Goal: Task Accomplishment & Management: Complete application form

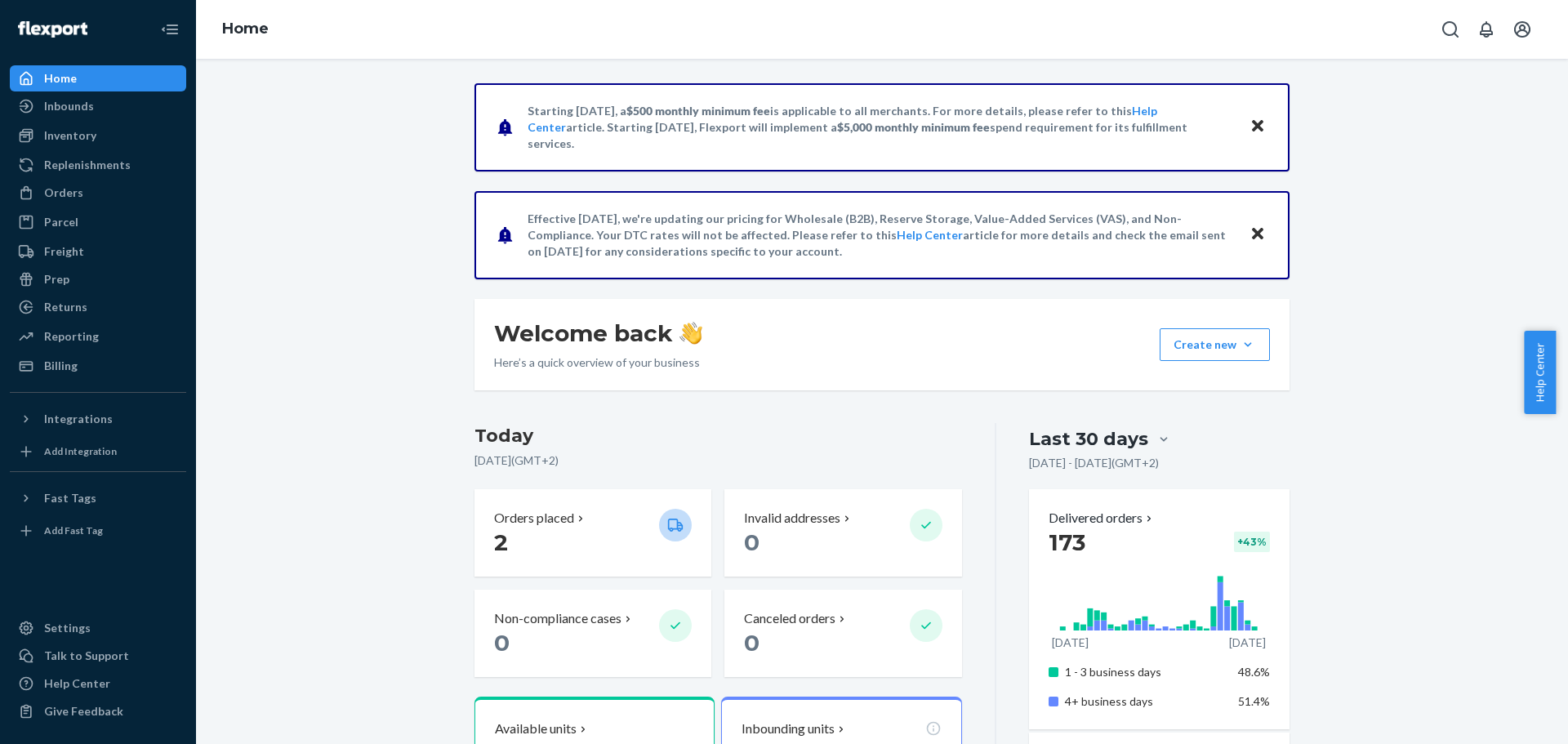
click at [70, 149] on div "Inventory Products" at bounding box center [97, 136] width 176 height 28
click at [66, 109] on div "Inbounds" at bounding box center [69, 106] width 50 height 17
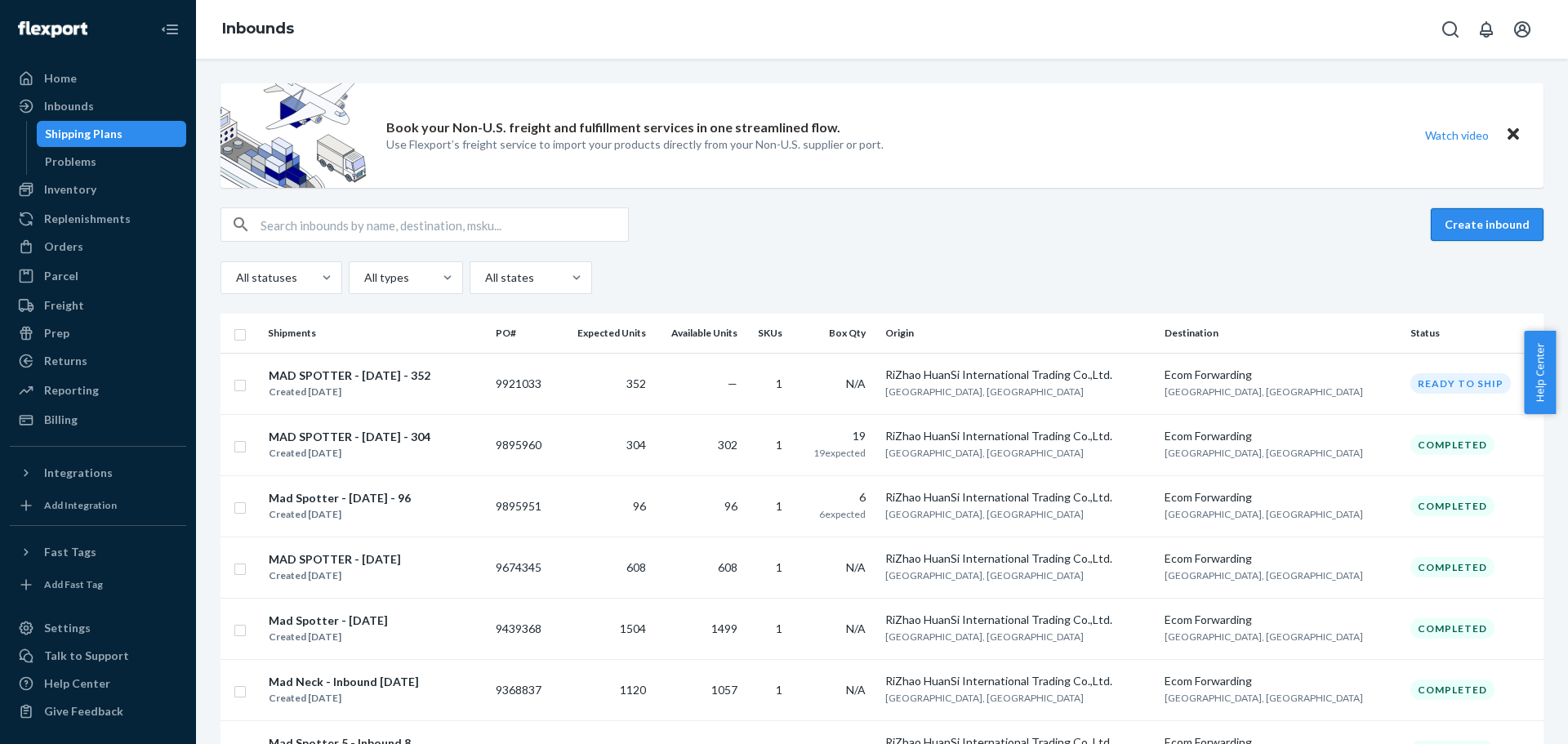
click at [1462, 224] on button "Create inbound" at bounding box center [1487, 225] width 113 height 33
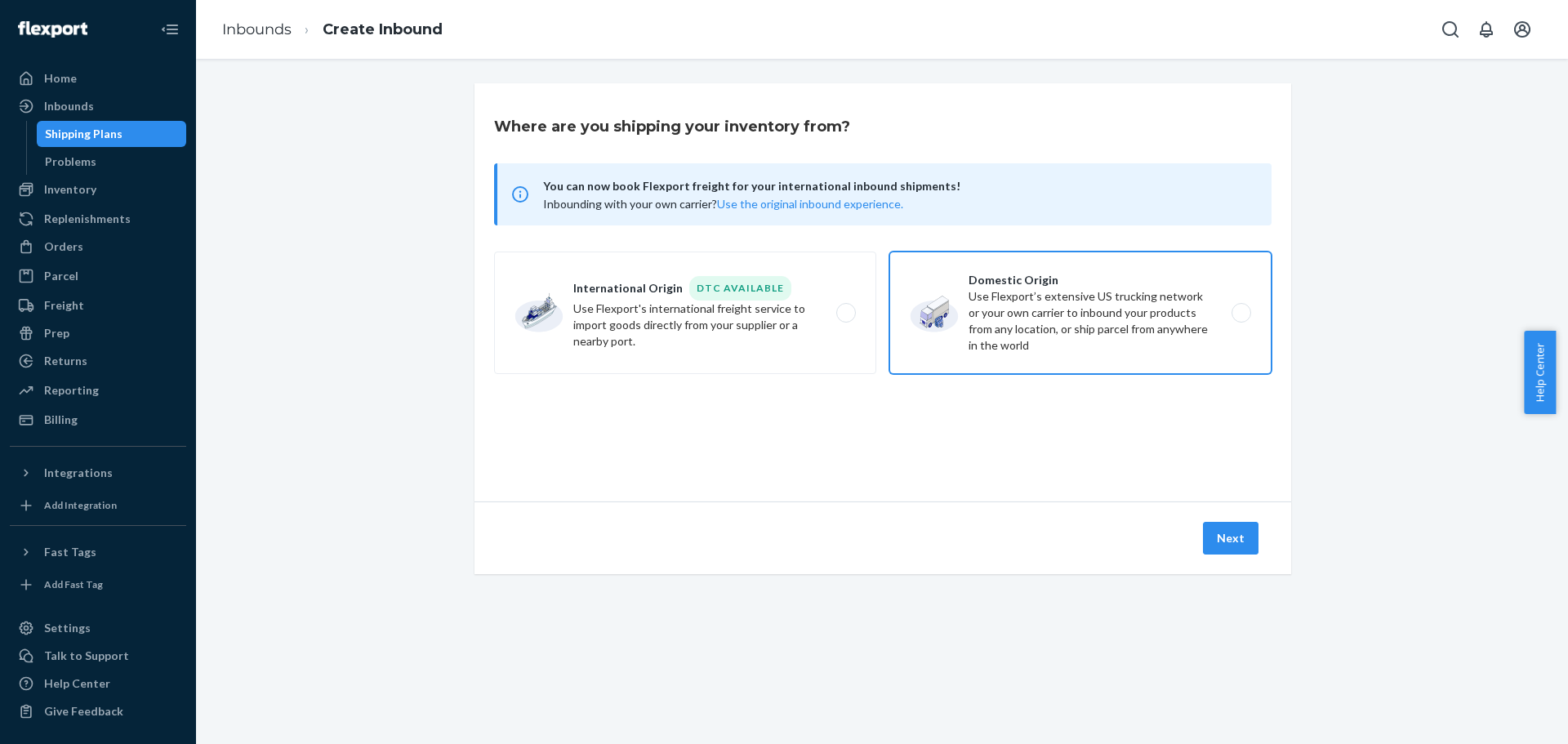
click at [1047, 331] on label "Domestic Origin Use Flexport’s extensive US trucking network or your own carrie…" at bounding box center [1081, 313] width 382 height 123
click at [1241, 319] on input "Domestic Origin Use Flexport’s extensive US trucking network or your own carrie…" at bounding box center [1246, 313] width 10 height 10
radio input "true"
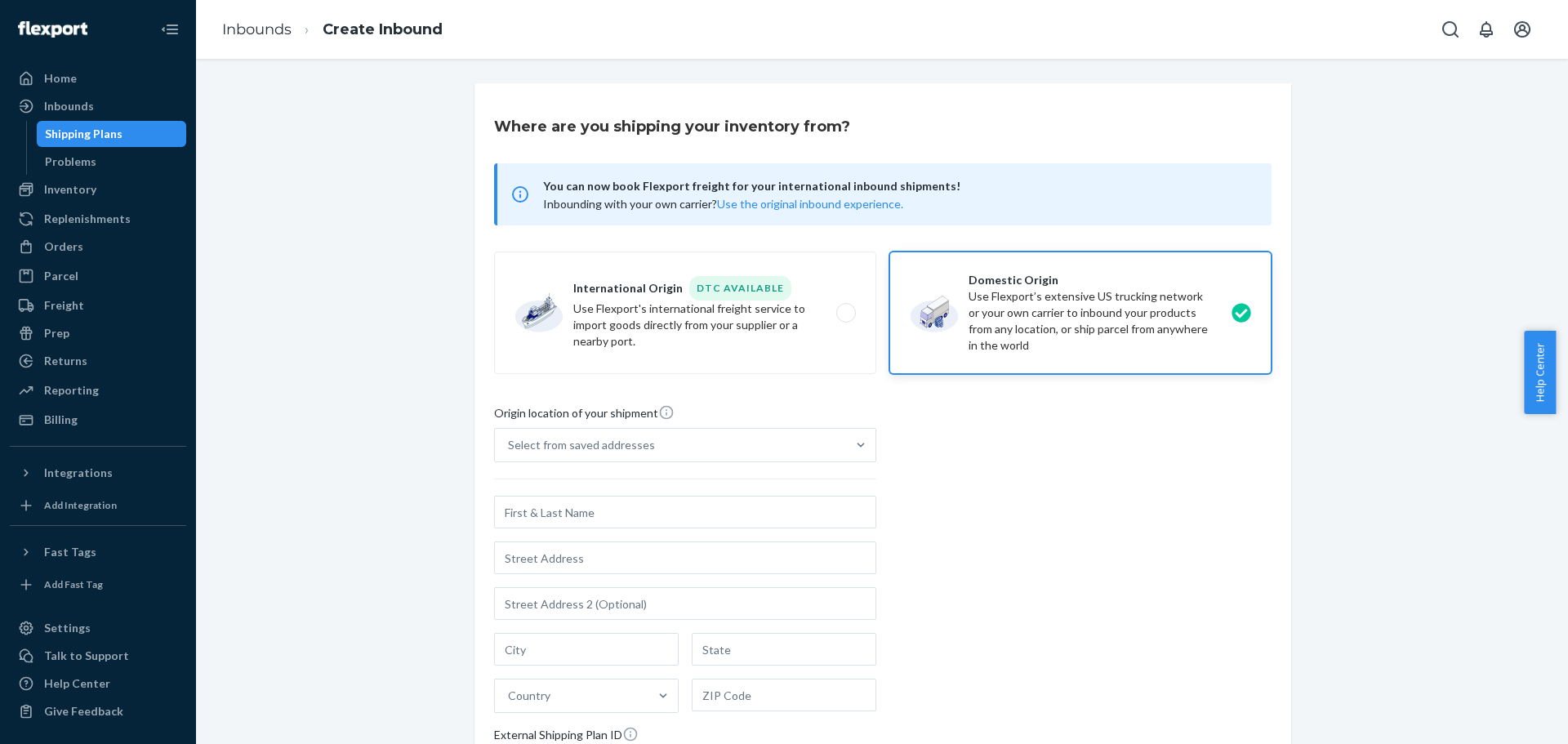
click at [265, 17] on ol "Inbounds Create Inbound" at bounding box center [333, 30] width 247 height 48
click at [272, 26] on link "Inbounds" at bounding box center [257, 29] width 69 height 18
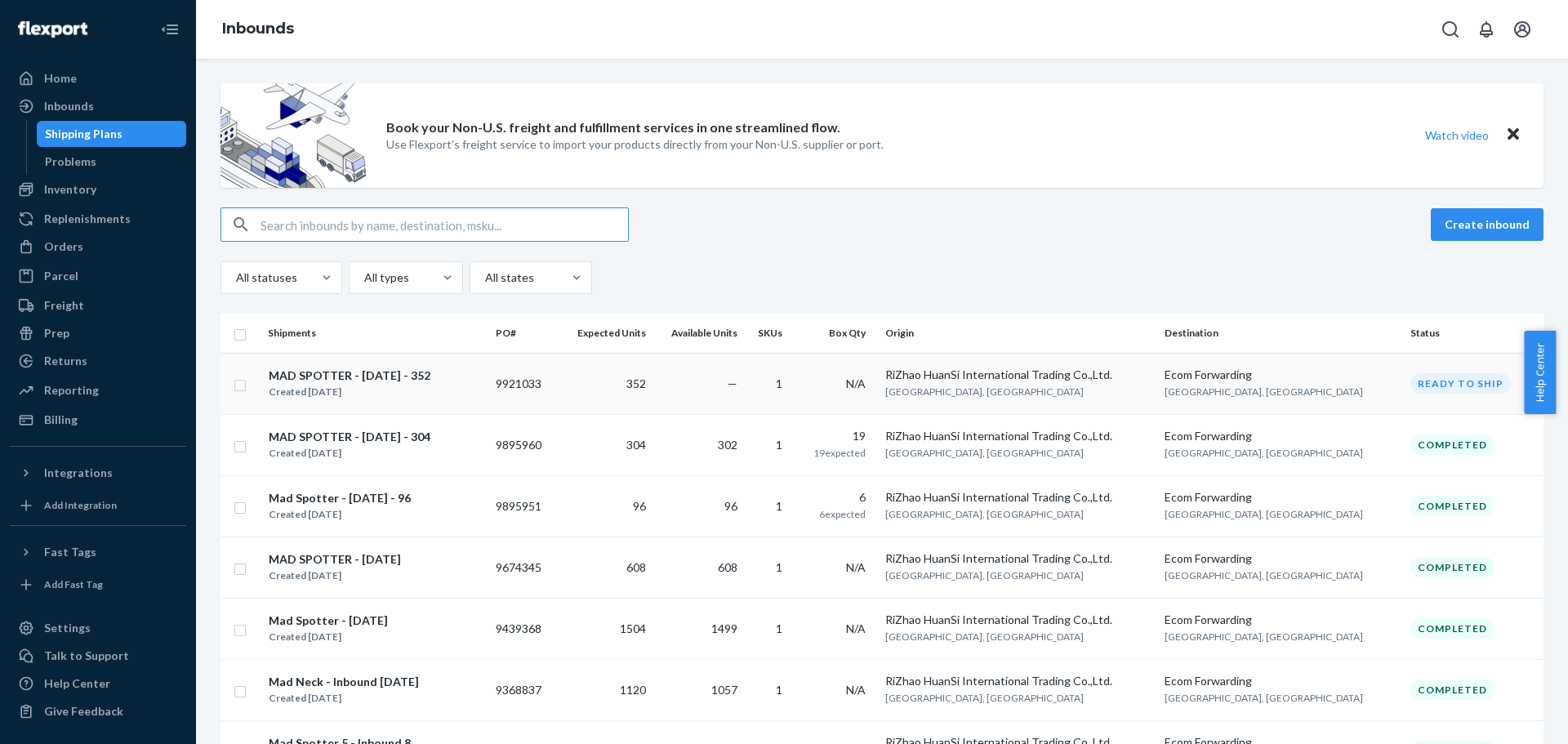
click at [248, 388] on td at bounding box center [241, 383] width 41 height 61
click at [239, 389] on input "checkbox" at bounding box center [240, 383] width 13 height 17
click at [1304, 221] on button "Duplicate" at bounding box center [1284, 225] width 82 height 33
checkbox input "false"
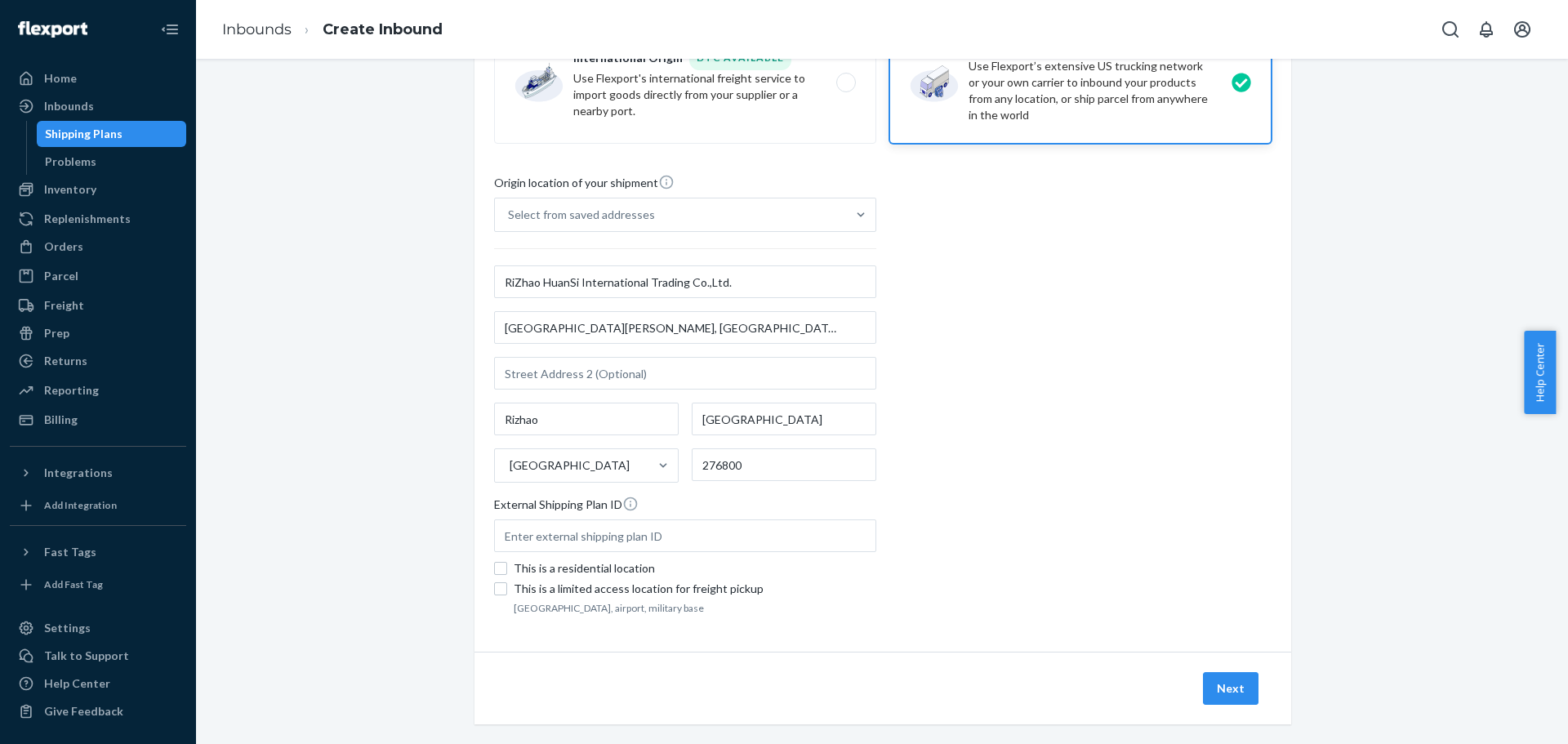
scroll to position [250, 0]
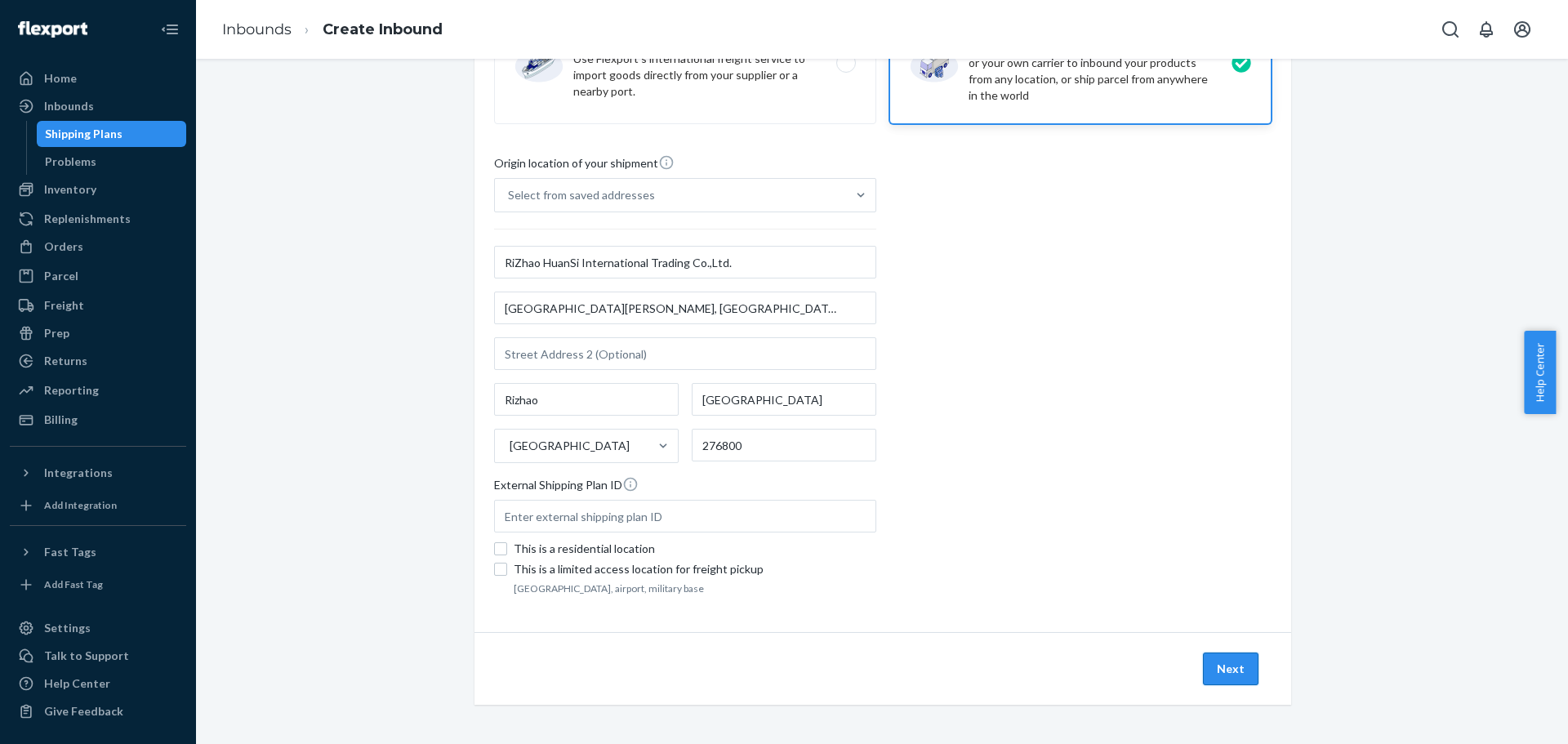
click at [1229, 667] on button "Next" at bounding box center [1231, 669] width 56 height 33
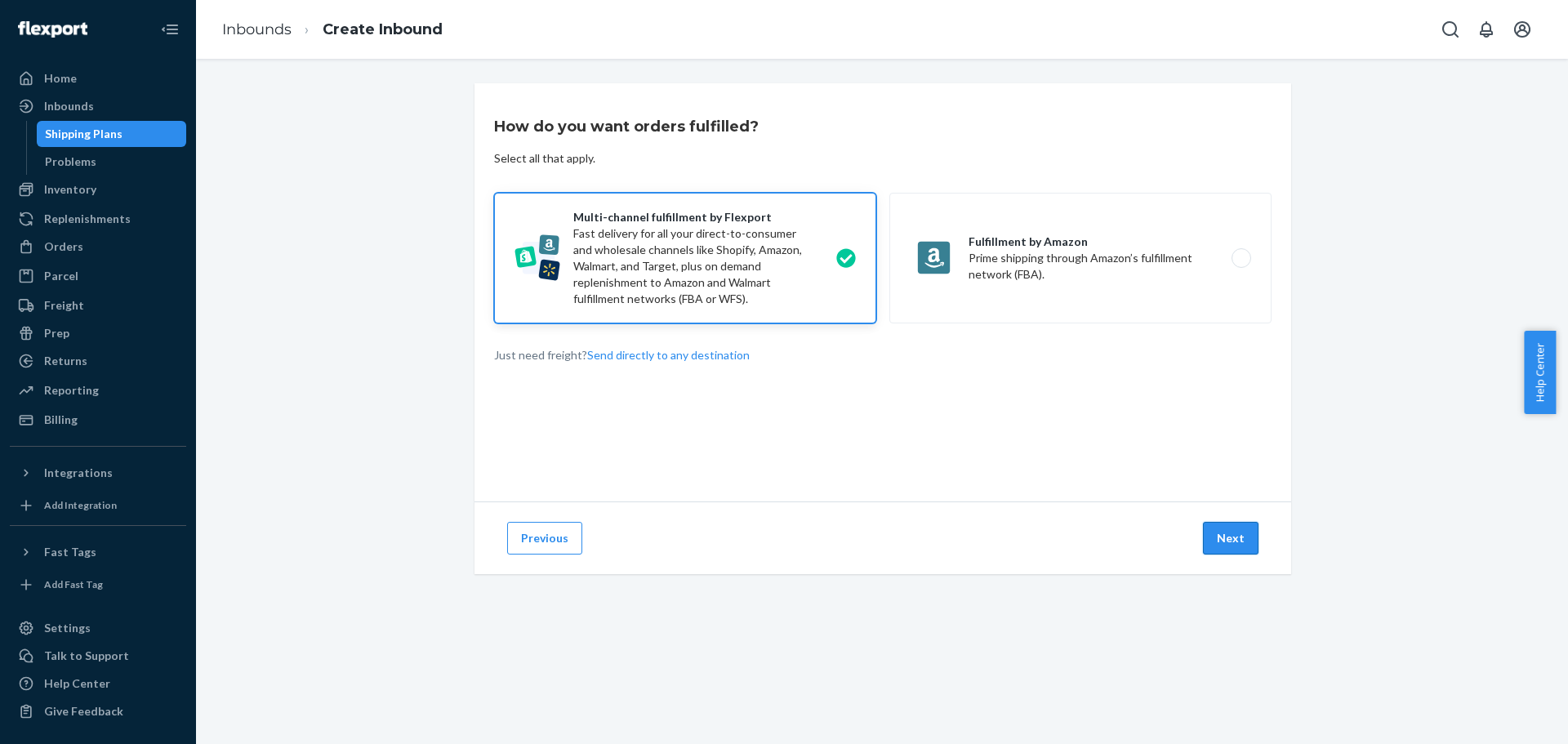
click at [1234, 536] on button "Next" at bounding box center [1231, 539] width 56 height 33
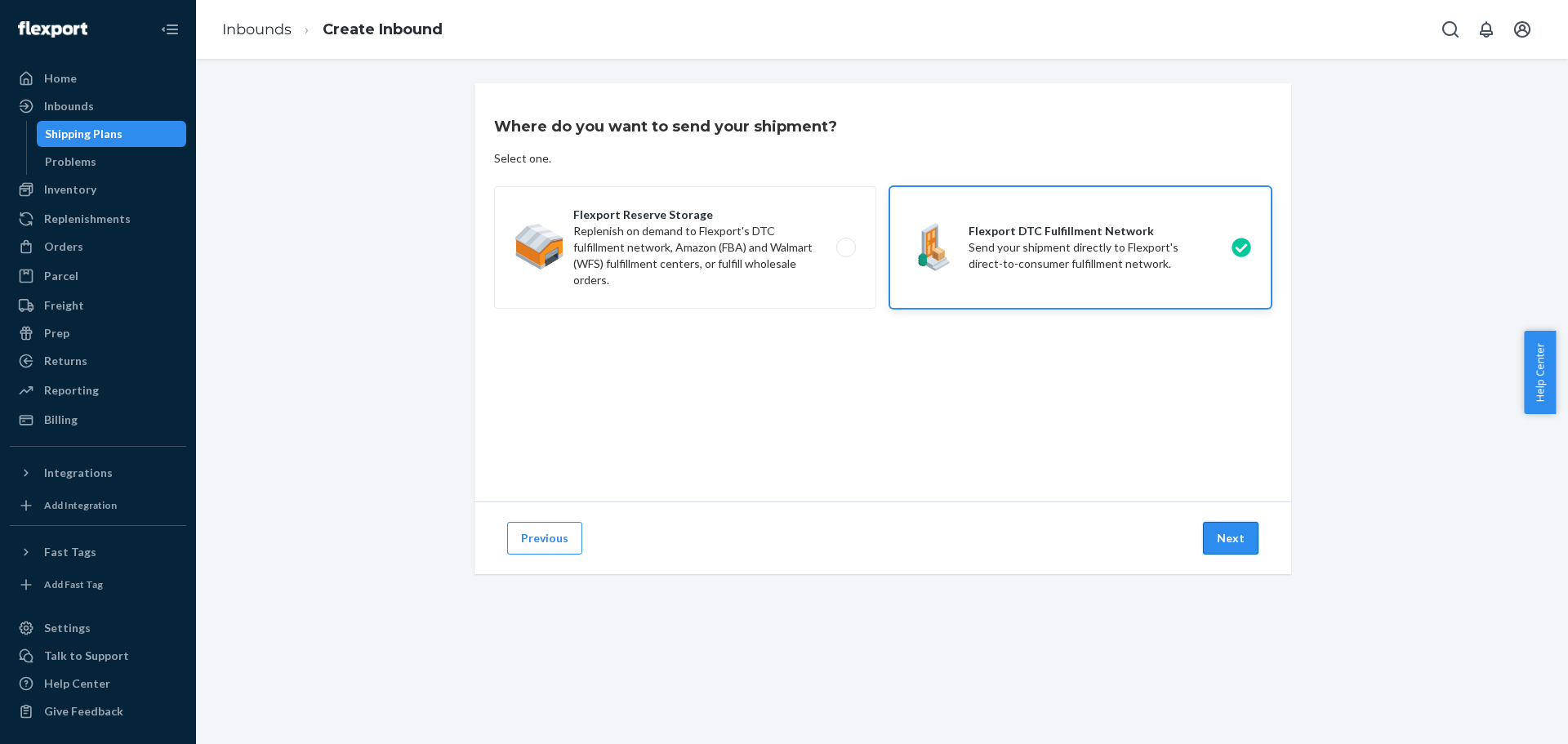
click at [1227, 535] on button "Next" at bounding box center [1231, 539] width 56 height 33
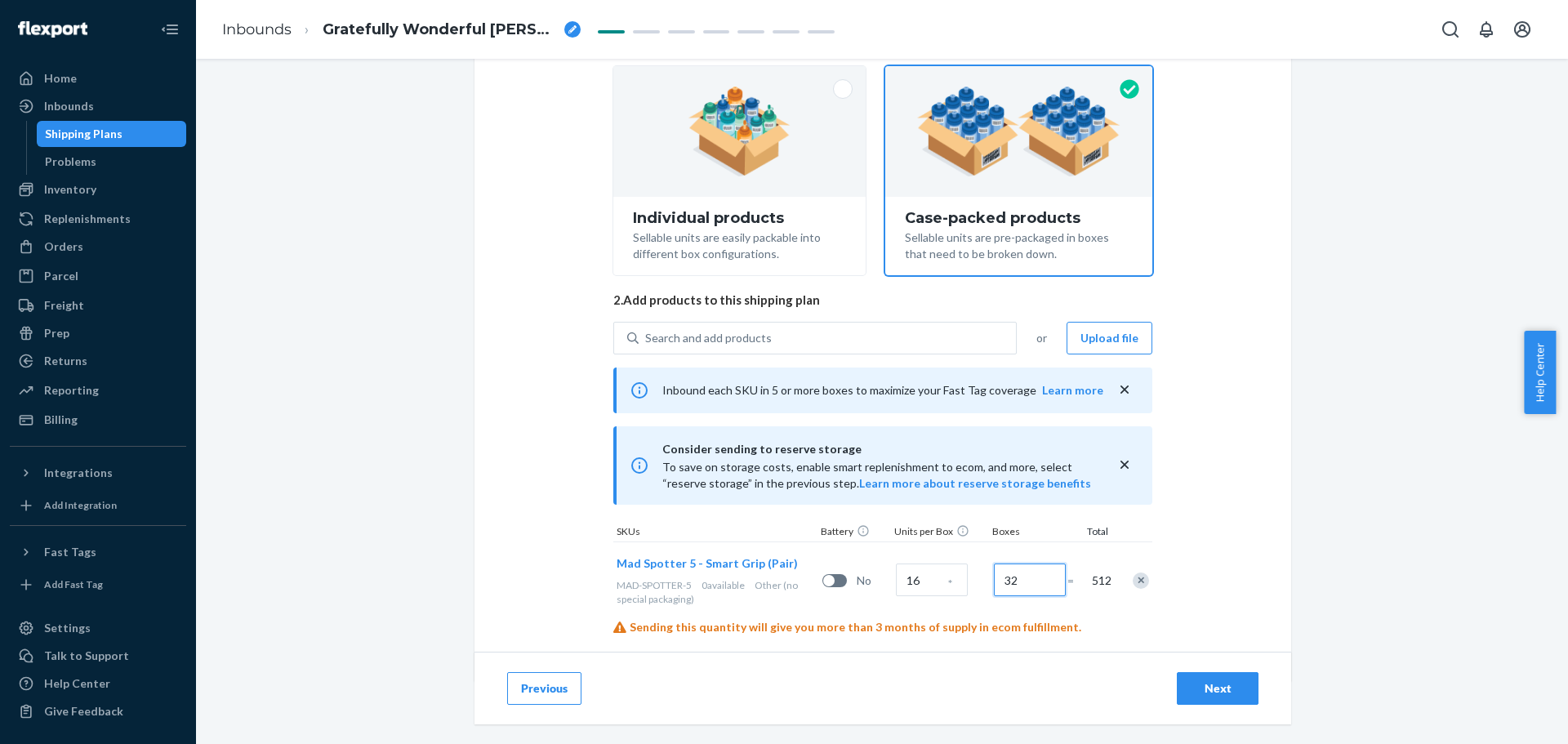
scroll to position [190, 0]
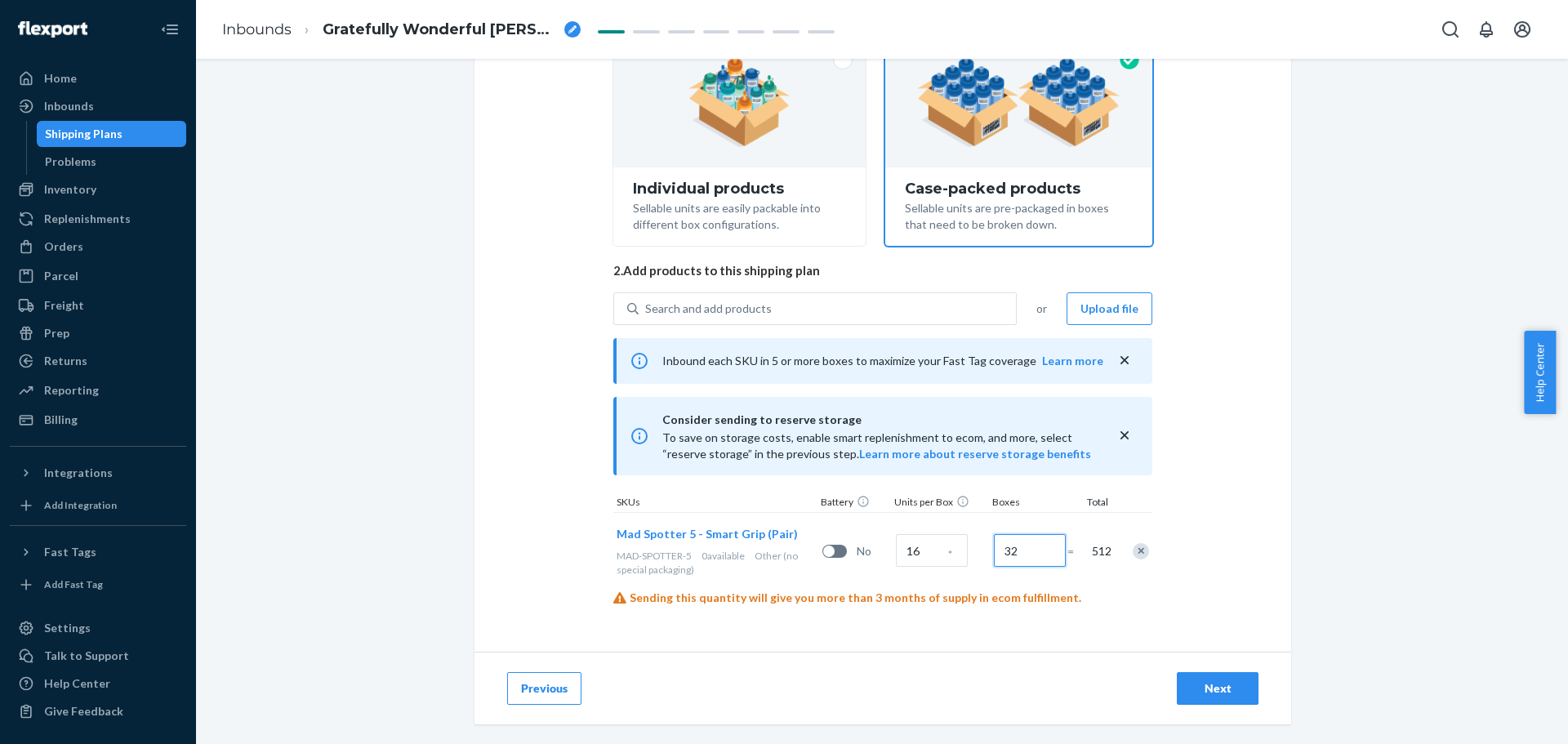
type input "32"
click at [950, 631] on div "Select and Add Products Ensure your products meet our dimension requirements an…" at bounding box center [883, 272] width 817 height 759
click at [1222, 688] on div "Next" at bounding box center [1217, 688] width 54 height 17
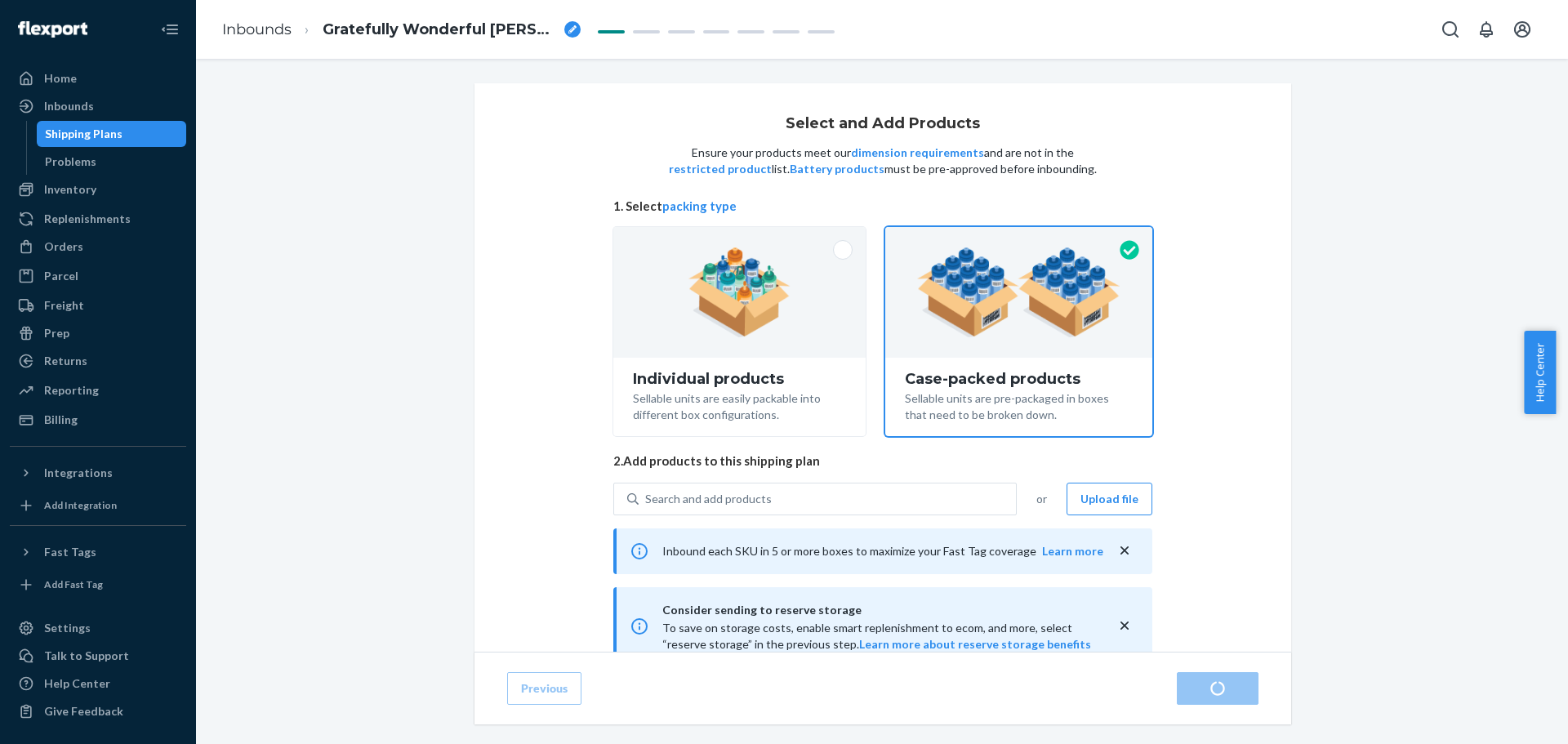
radio input "true"
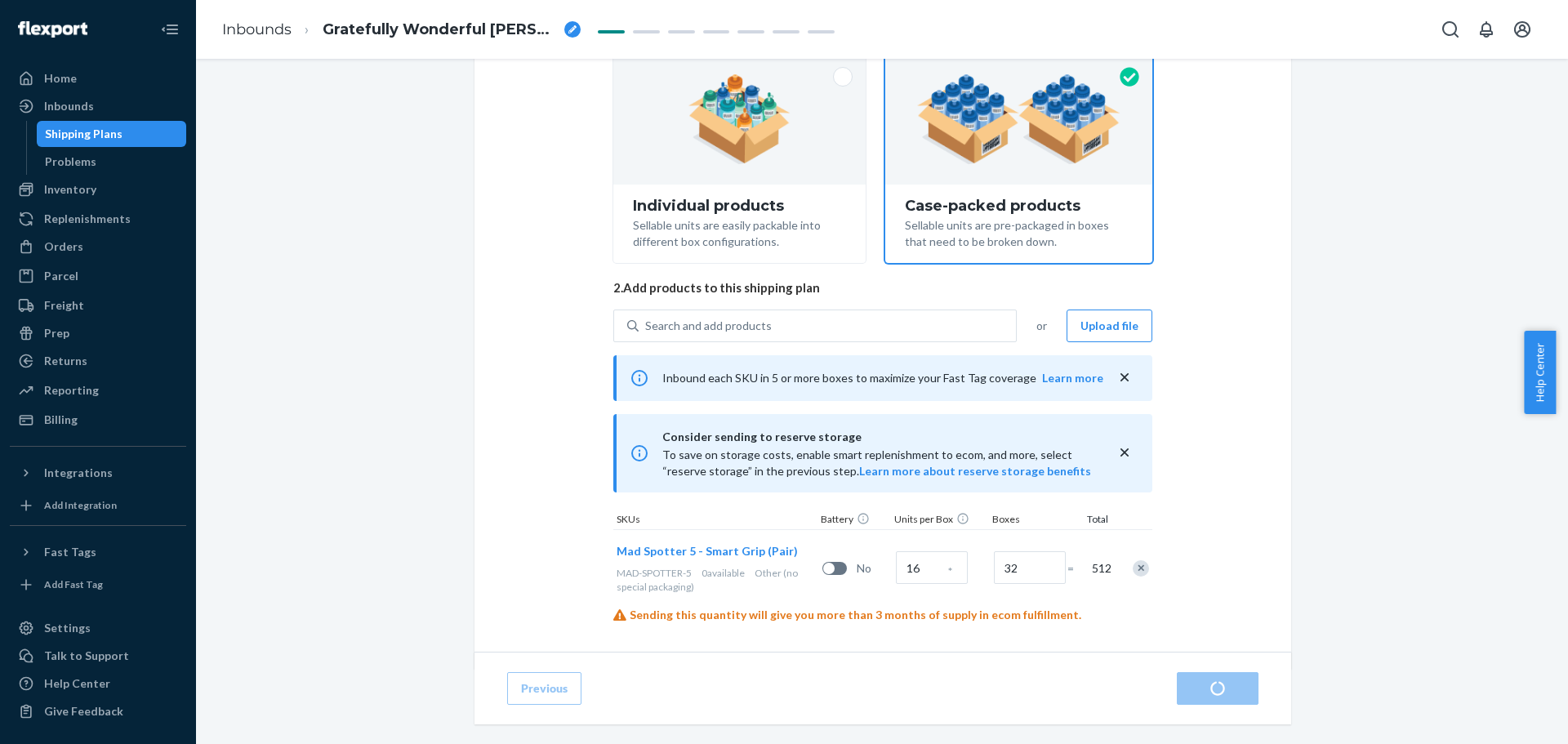
scroll to position [190, 0]
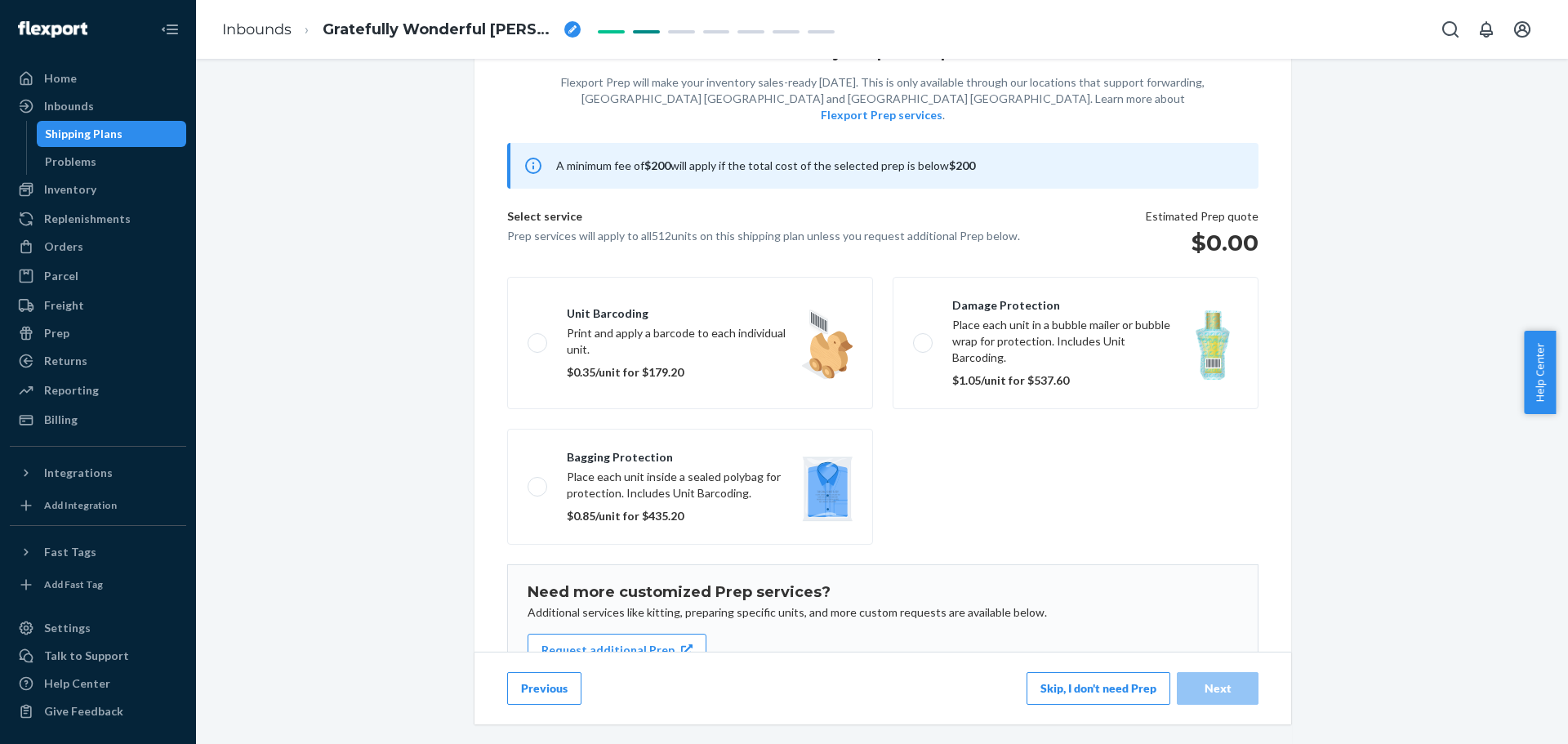
scroll to position [143, 0]
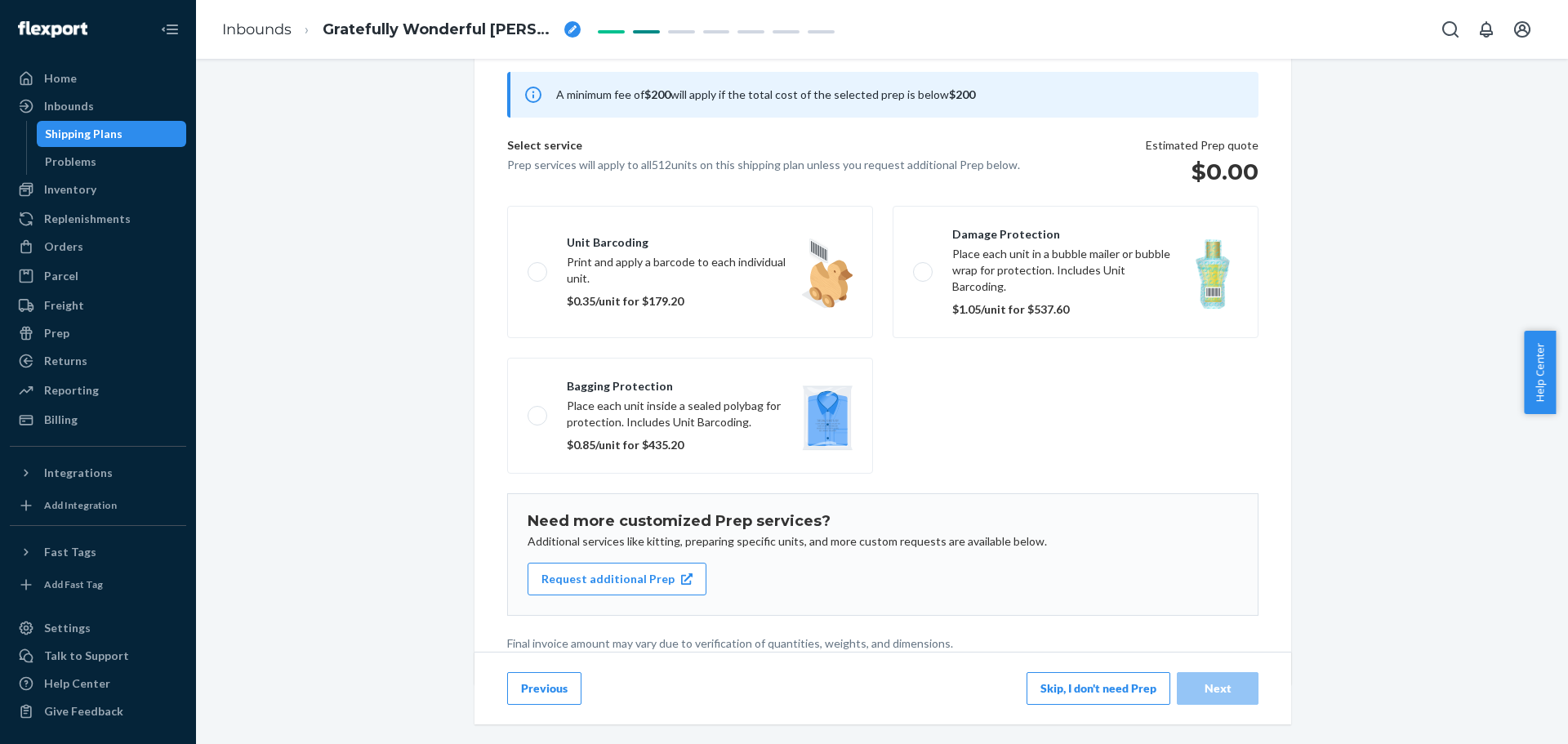
click at [1111, 678] on button "Skip, I don't need Prep" at bounding box center [1098, 689] width 143 height 33
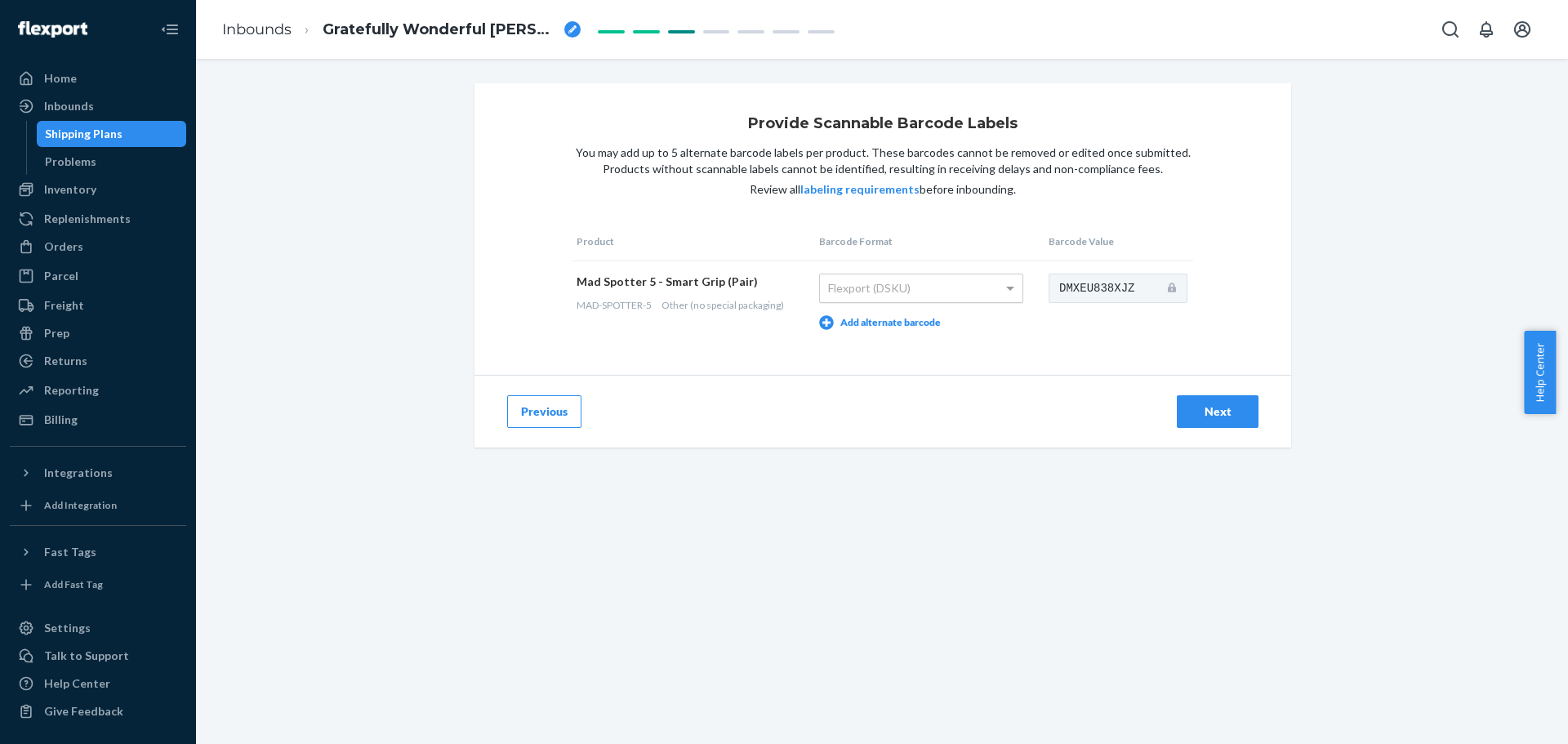
click at [899, 294] on div "Flexport (DSKU)" at bounding box center [921, 289] width 202 height 28
click at [935, 279] on div "Flexport (DSKU)" at bounding box center [921, 289] width 202 height 28
click at [992, 305] on td "Flexport (DSKU) Add alternate barcode" at bounding box center [930, 302] width 229 height 82
click at [1210, 409] on div "Next" at bounding box center [1217, 411] width 54 height 17
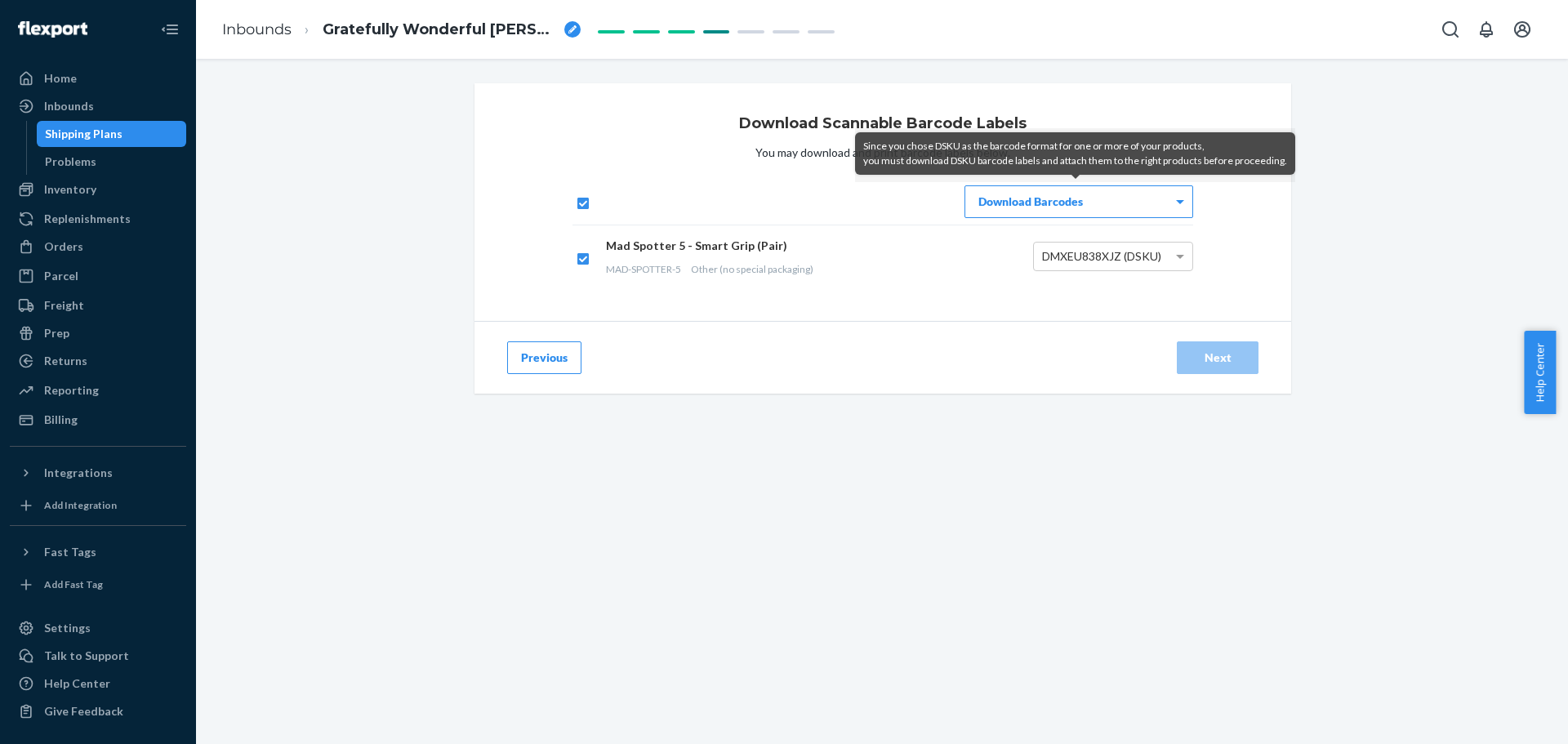
click at [1056, 375] on div "Previous Next" at bounding box center [883, 357] width 817 height 73
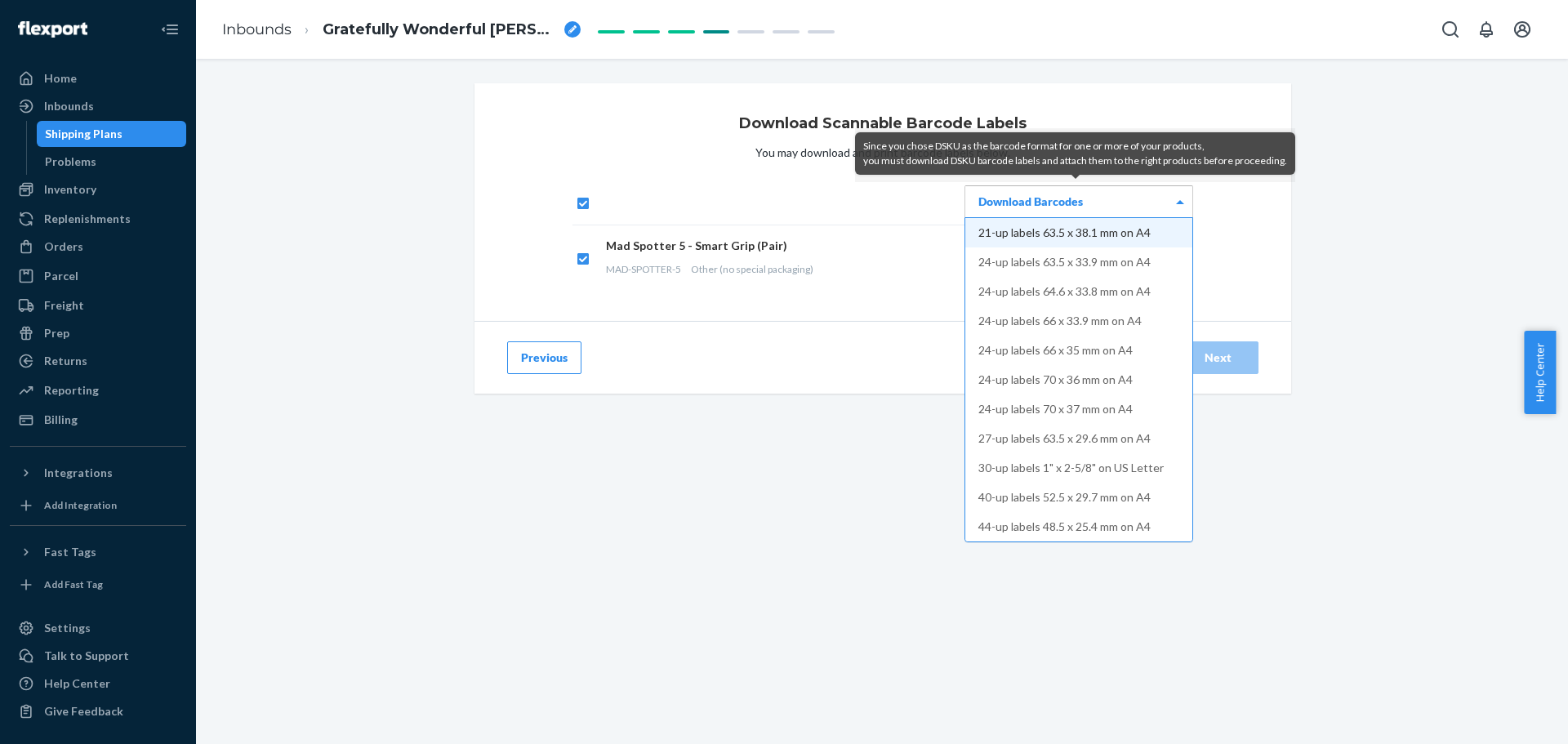
click at [1082, 207] on div "Download Barcodes" at bounding box center [1078, 202] width 227 height 31
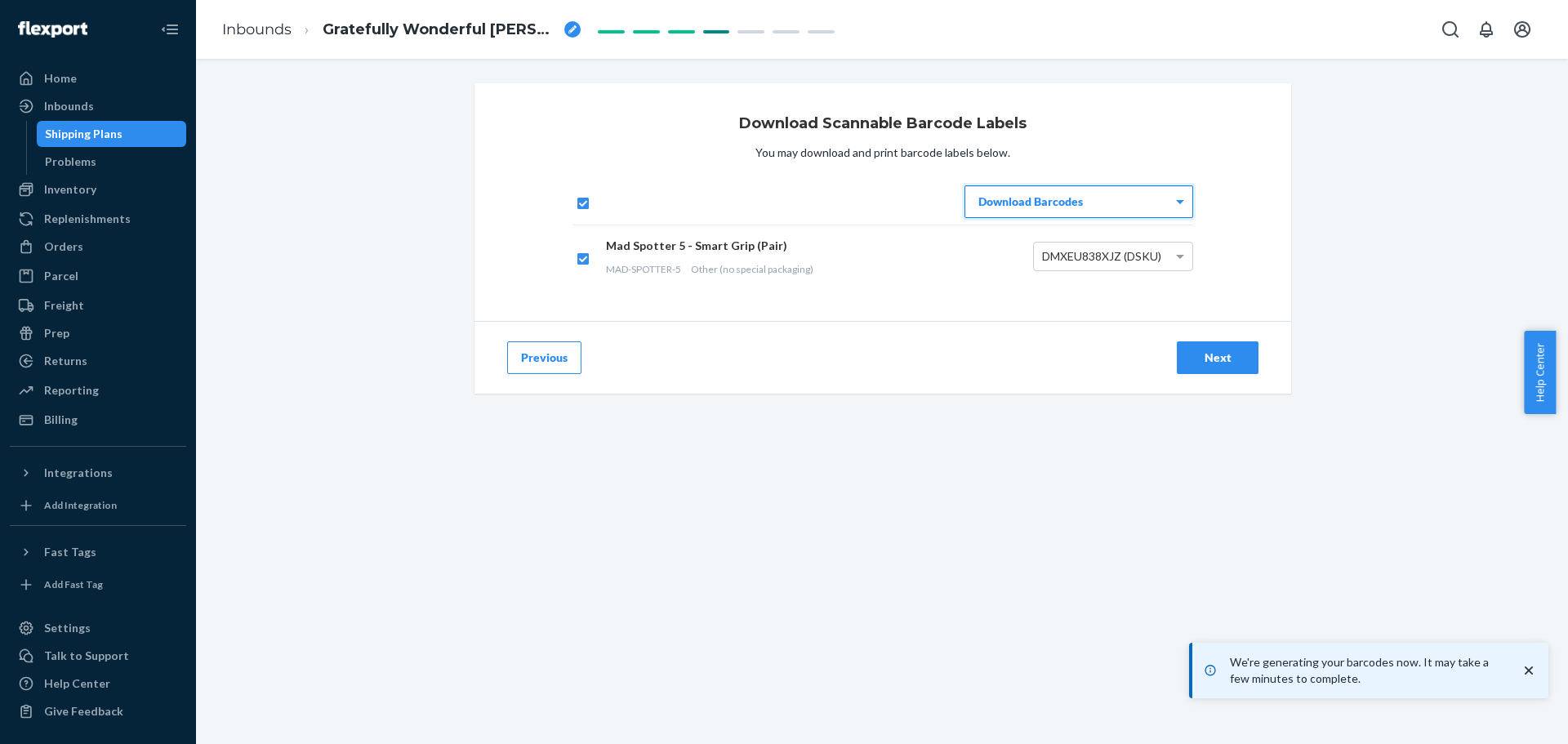
click at [1196, 363] on div "Next" at bounding box center [1217, 357] width 54 height 17
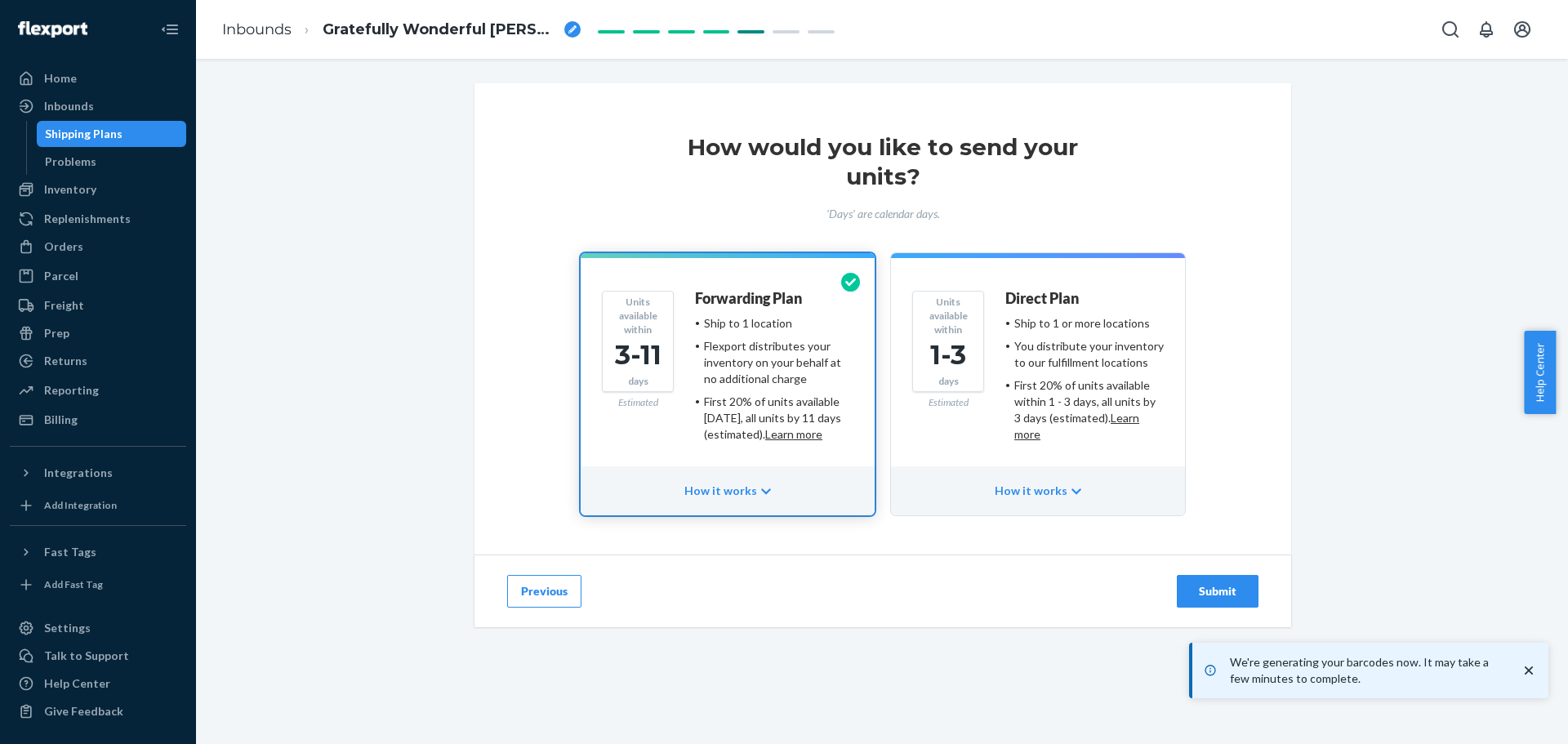
click at [1217, 594] on div "Submit" at bounding box center [1217, 591] width 54 height 17
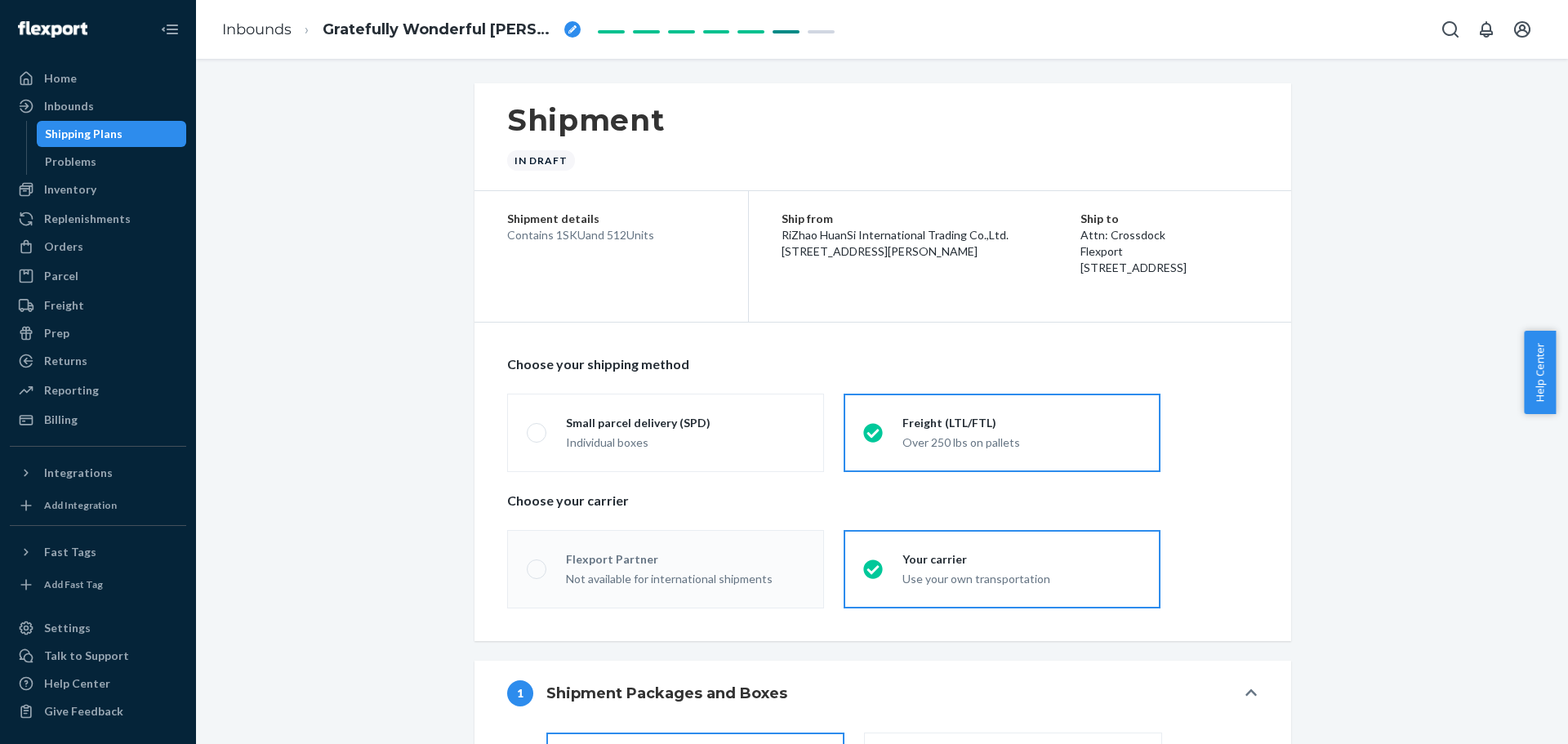
radio input "true"
radio input "false"
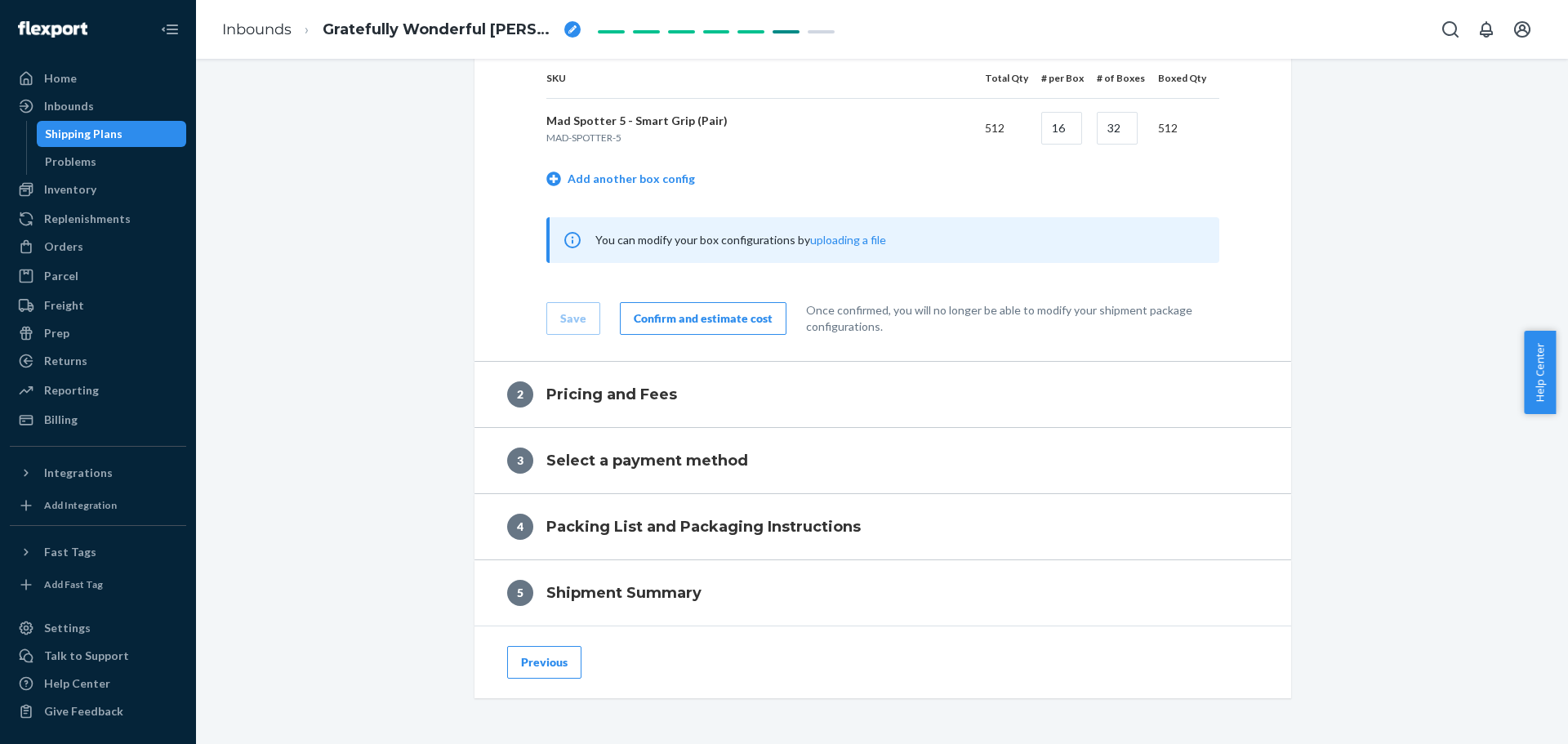
scroll to position [654, 0]
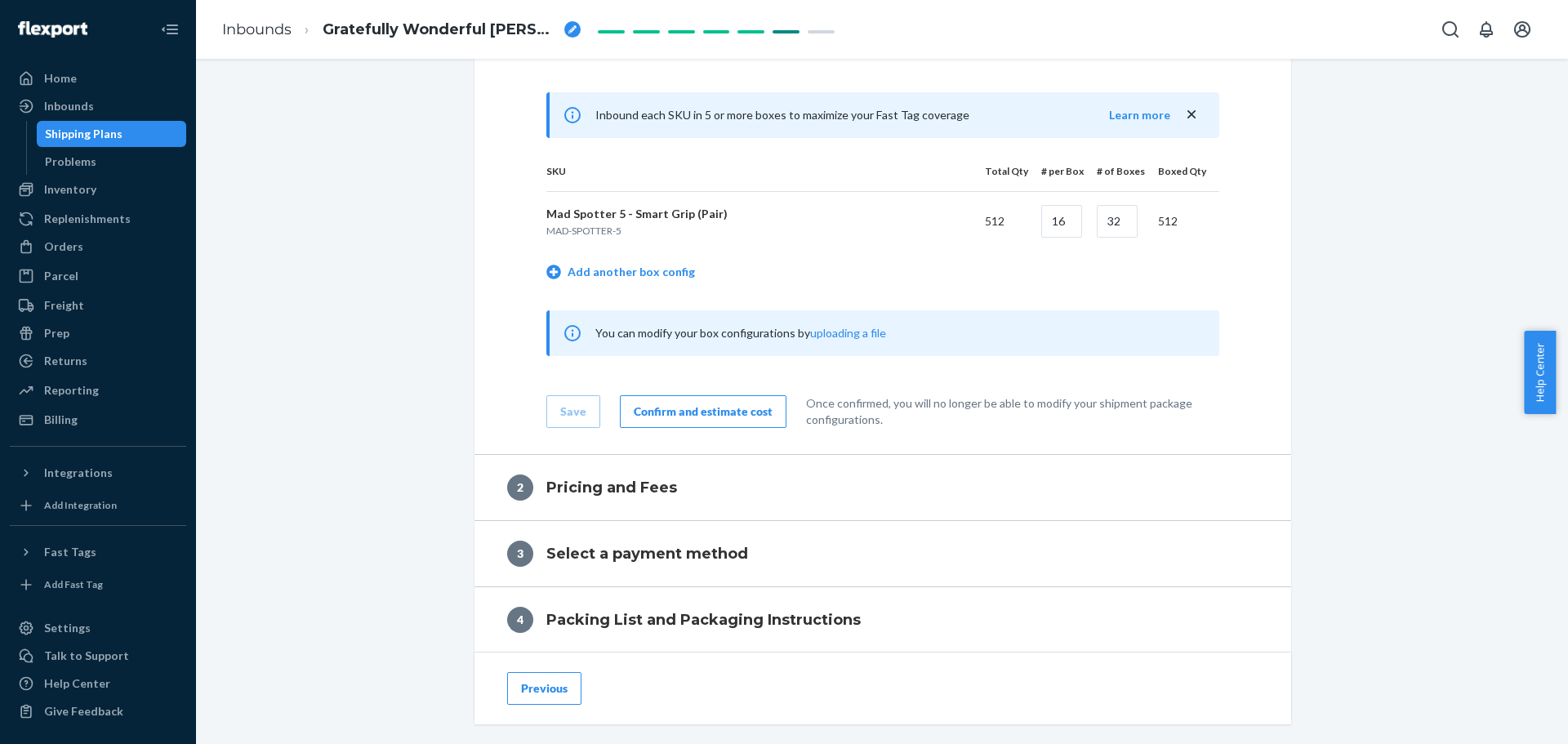
click at [714, 420] on div "Confirm and estimate cost" at bounding box center [703, 411] width 139 height 17
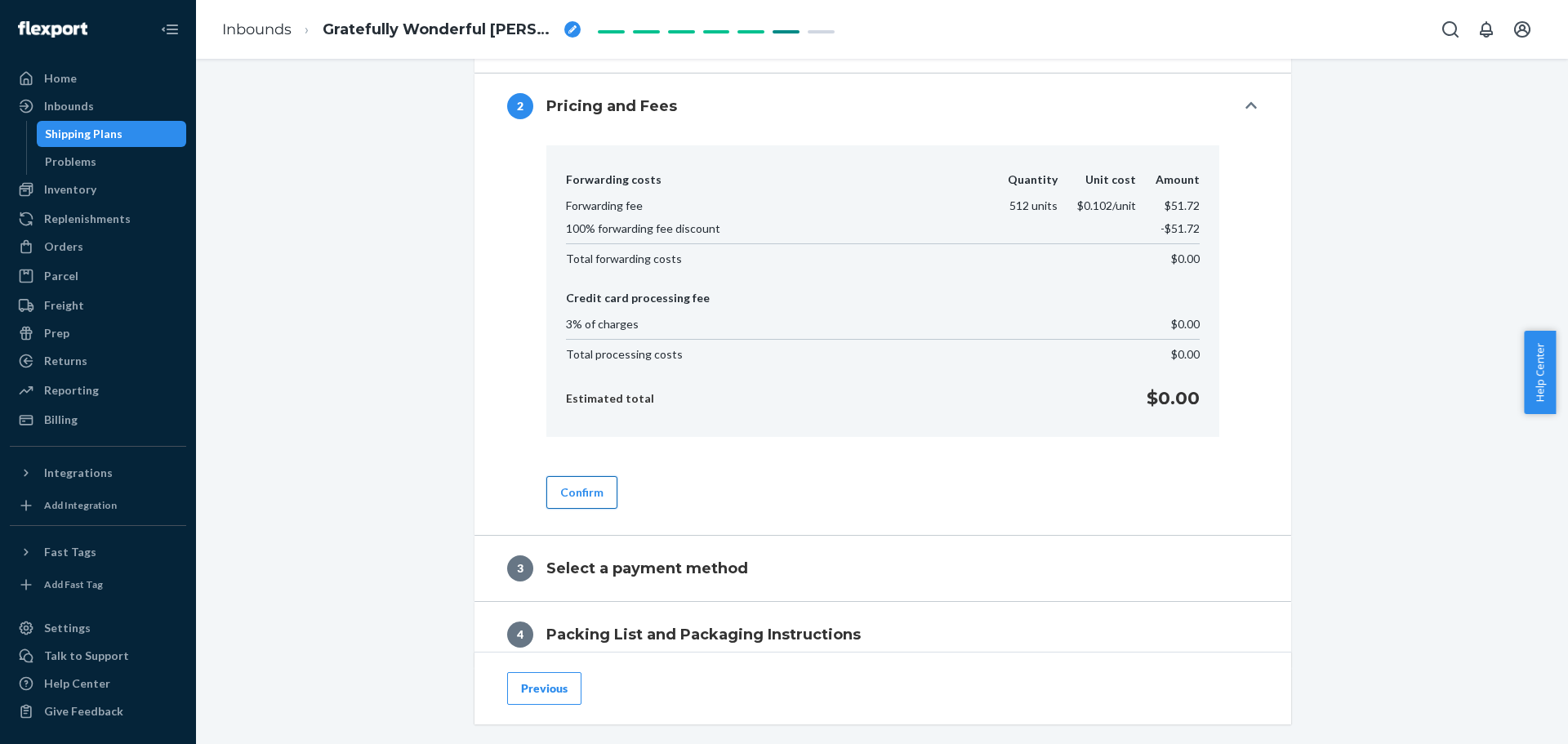
click at [586, 496] on button "Confirm" at bounding box center [582, 493] width 71 height 33
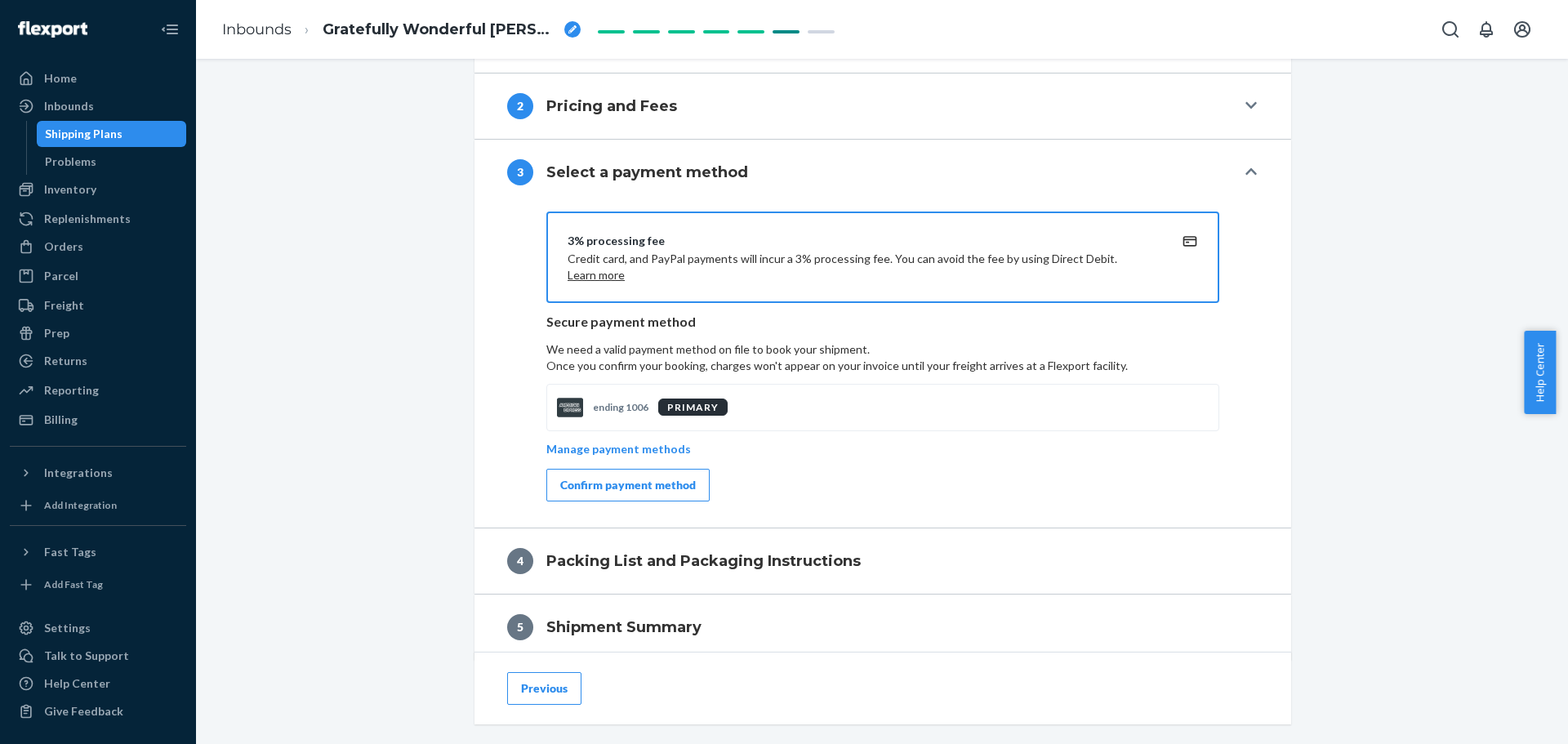
click at [638, 494] on div "Confirm payment method" at bounding box center [628, 485] width 136 height 17
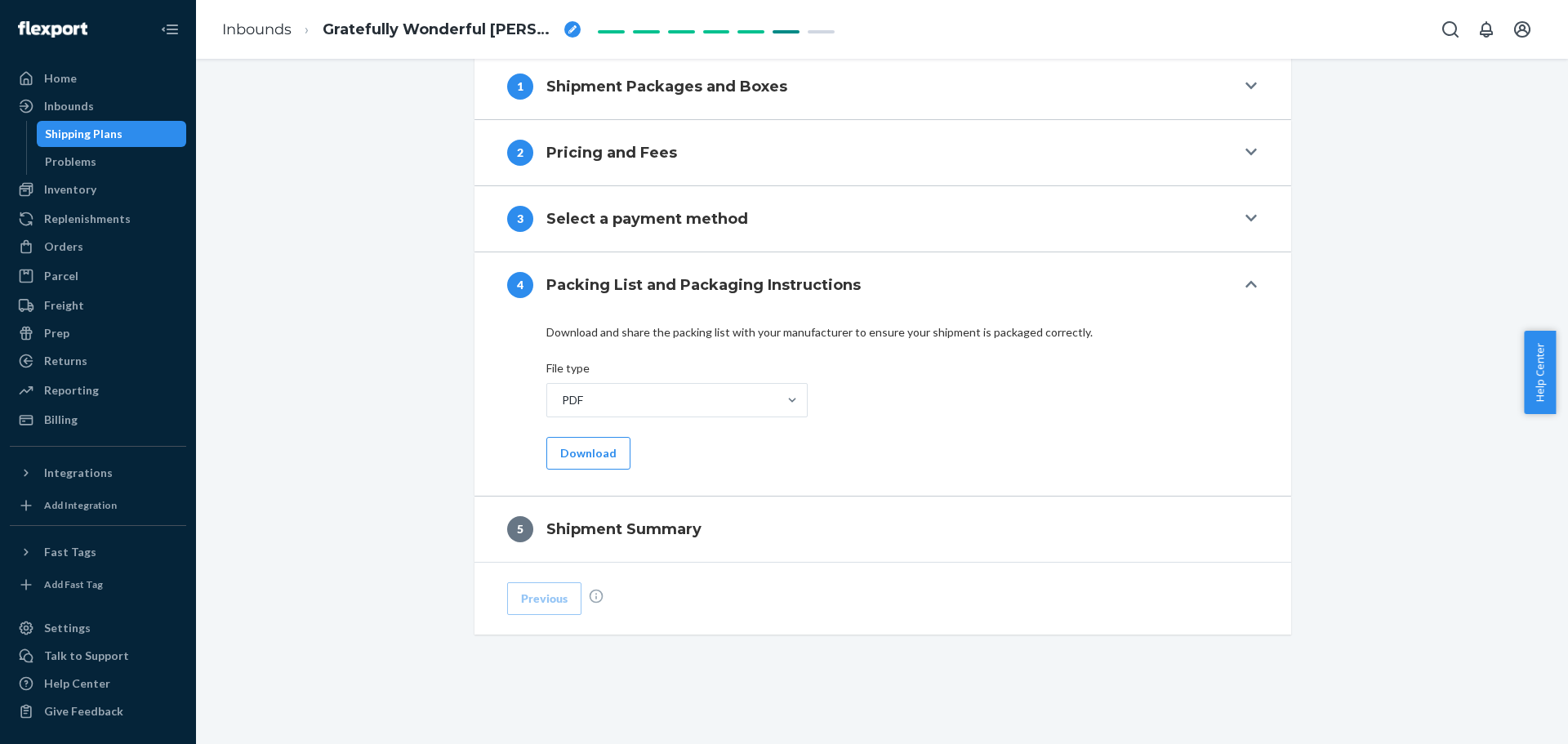
scroll to position [614, 0]
click at [604, 449] on button "Download" at bounding box center [588, 454] width 84 height 33
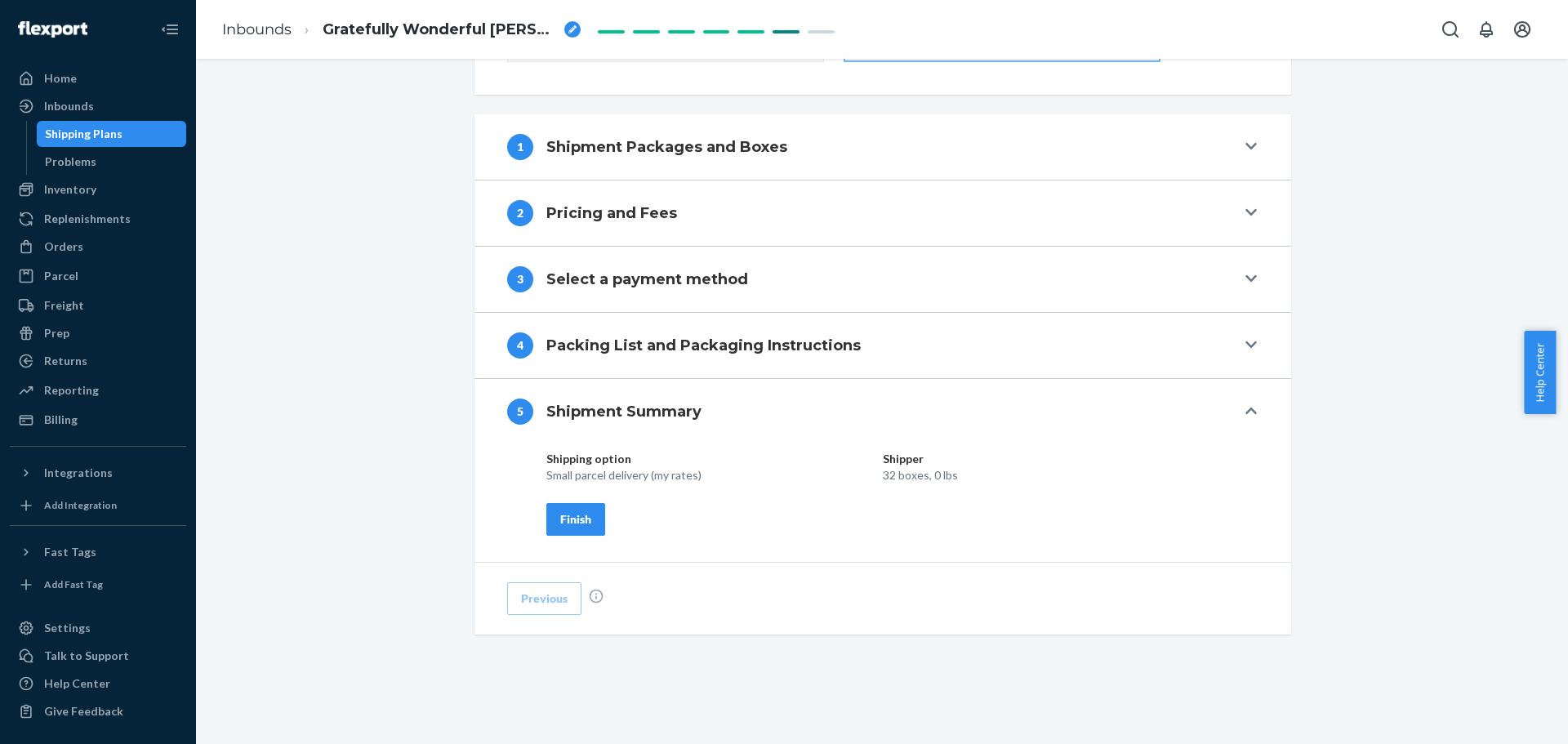
scroll to position [553, 0]
click at [568, 33] on icon "breadcrumbs" at bounding box center [572, 29] width 8 height 8
drag, startPoint x: 480, startPoint y: 37, endPoint x: 322, endPoint y: 22, distance: 158.7
click at [321, 24] on li "Gratefully Wonderful [PERSON_NAME]" at bounding box center [400, 30] width 217 height 26
type input "MAD SPOTTER - [DATE]"
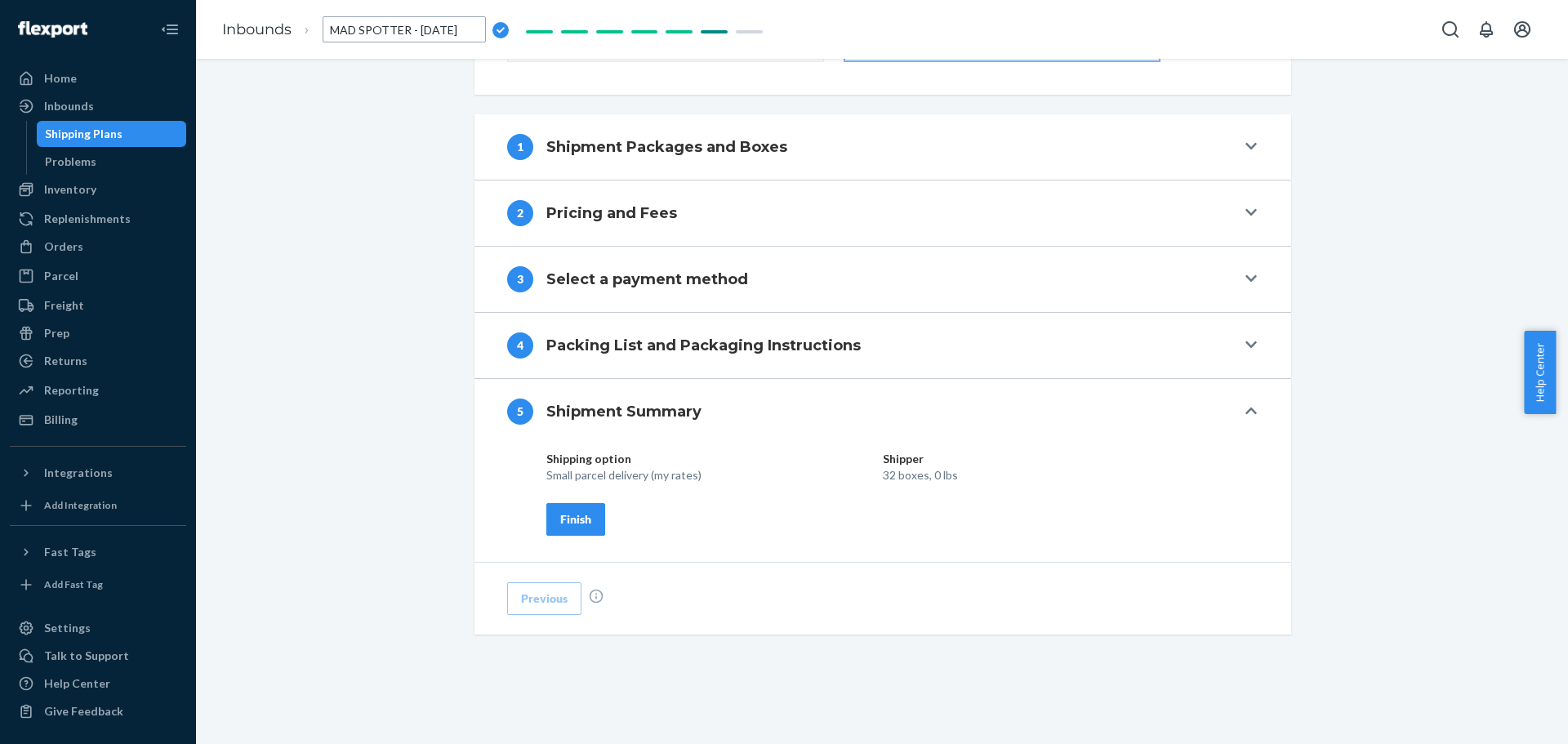
scroll to position [0, 9]
click at [310, 256] on div "Shipment In draft Shipment details Contains 1 SKU and 512 Units Ship from RiZha…" at bounding box center [882, 140] width 1347 height 1207
click at [560, 521] on div "Finish" at bounding box center [576, 519] width 31 height 17
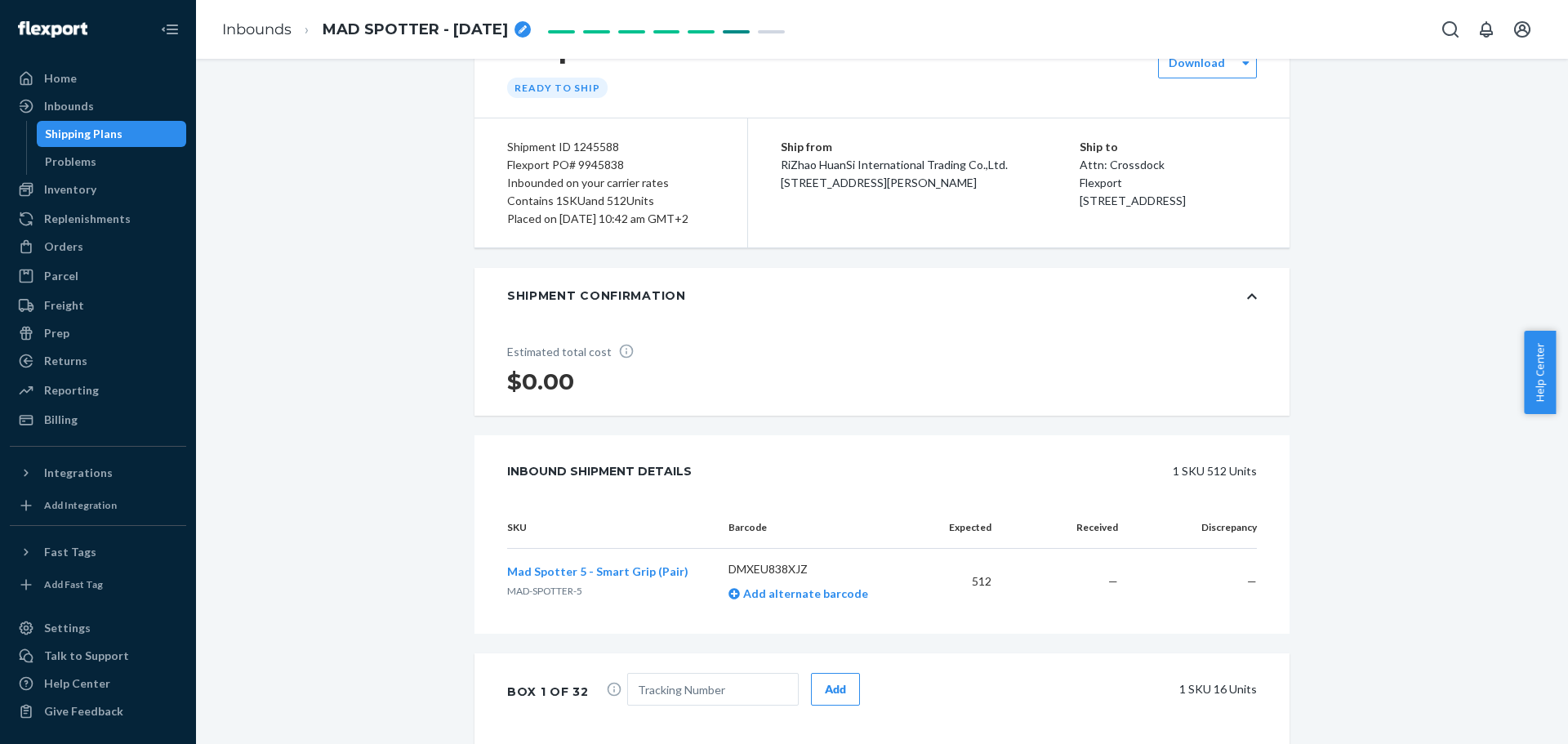
scroll to position [0, 0]
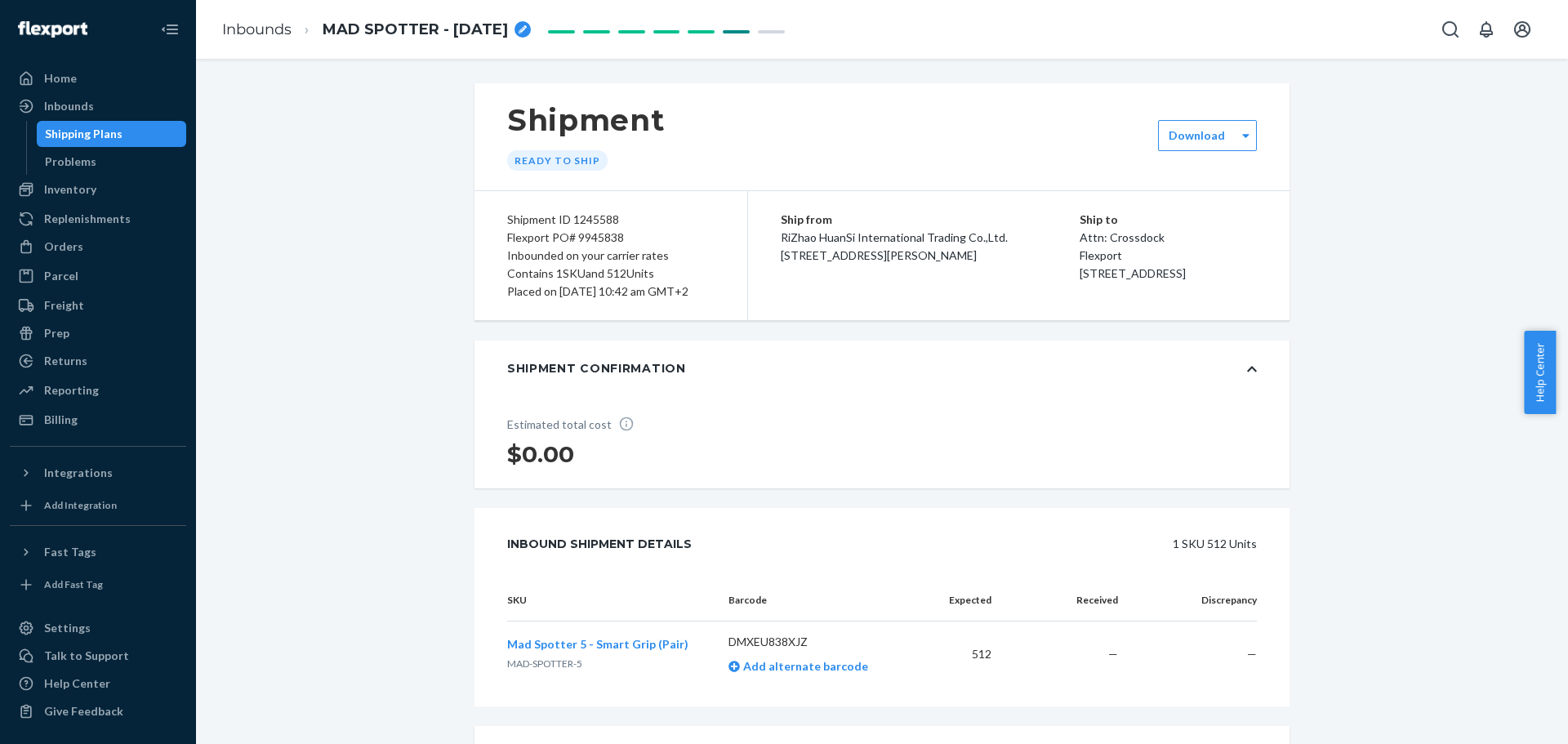
click at [1200, 110] on div "Shipment Ready to ship" at bounding box center [882, 136] width 815 height 107
click at [1200, 136] on label "Download" at bounding box center [1196, 136] width 56 height 17
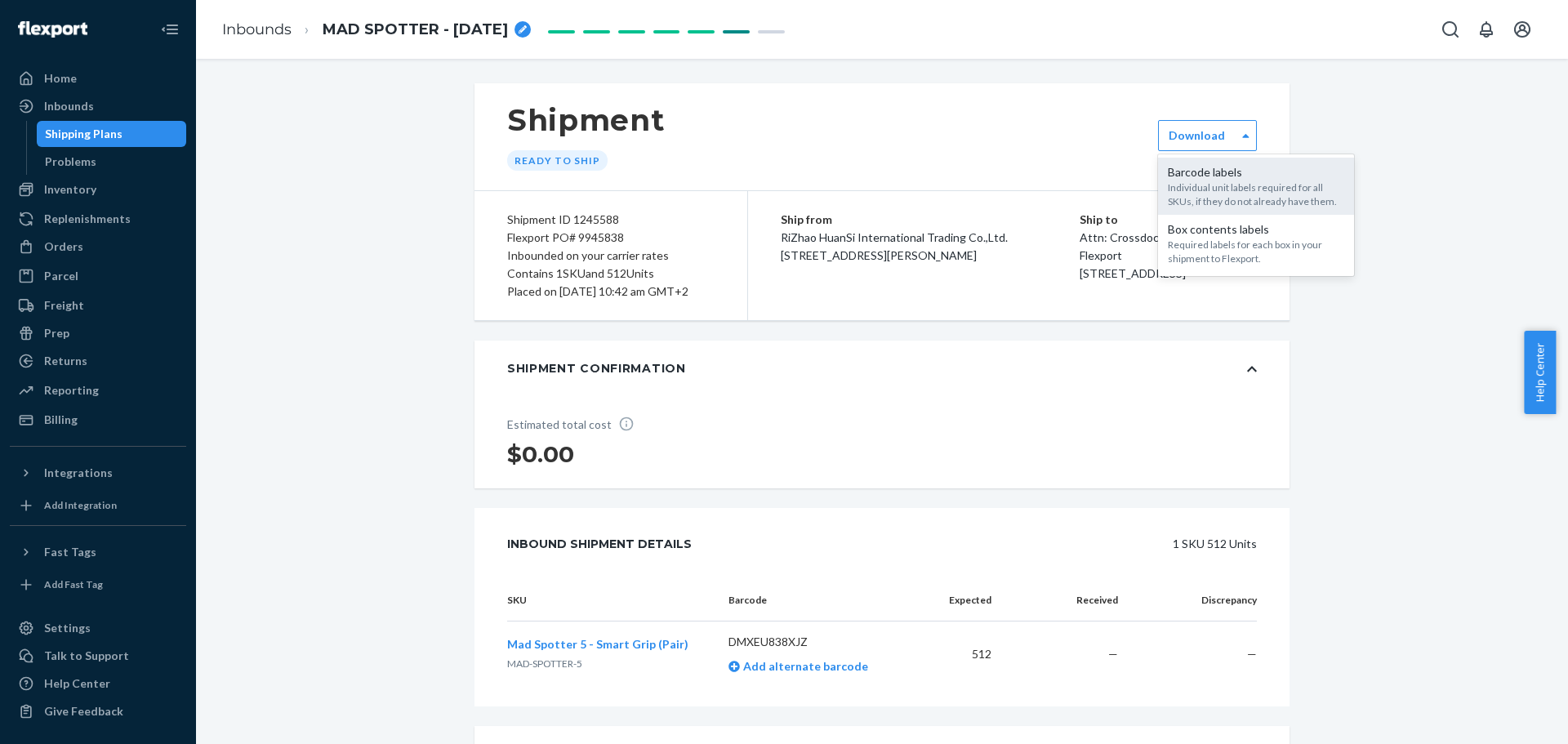
click at [1210, 175] on div "Barcode labels" at bounding box center [1255, 172] width 176 height 17
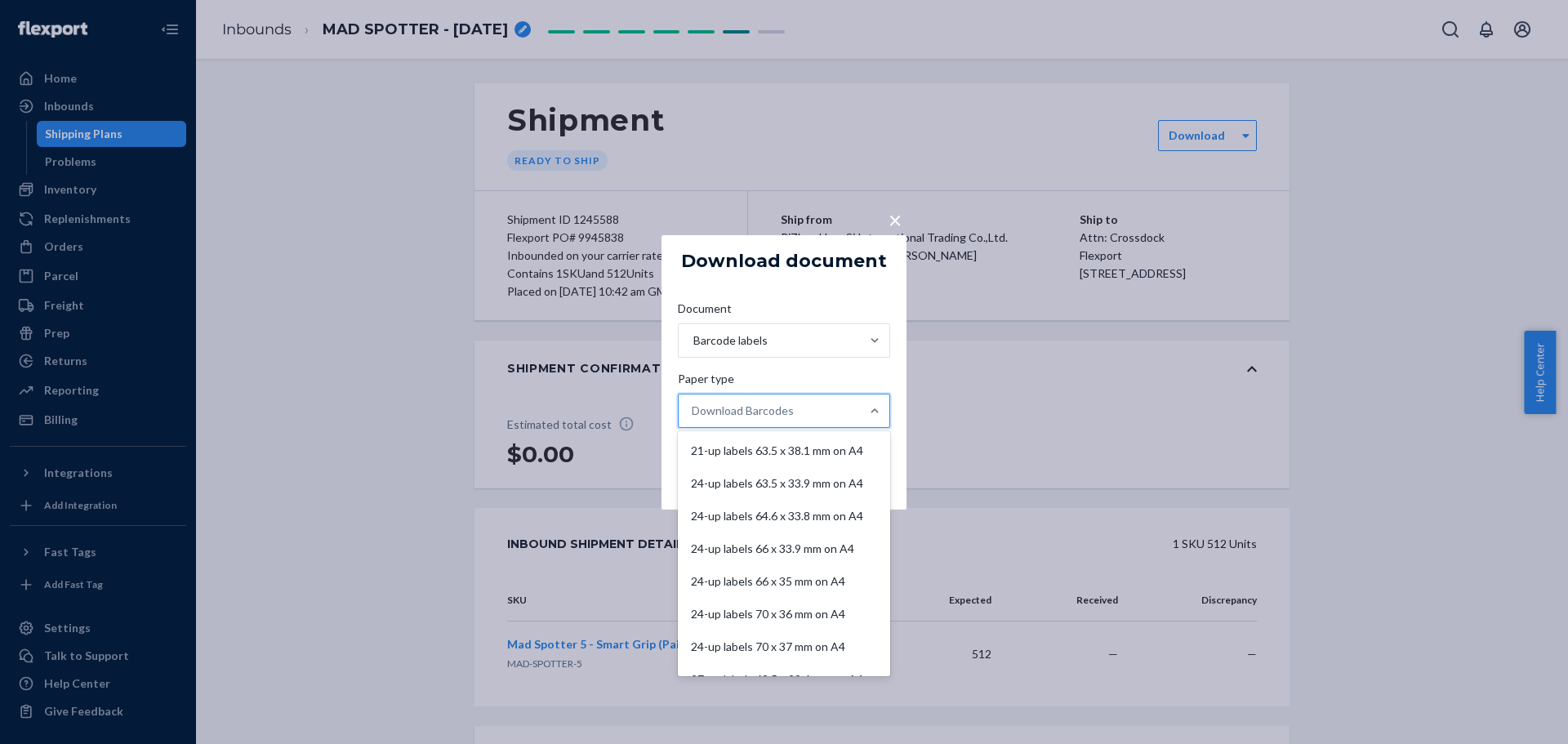
click at [745, 419] on div "Download Barcodes" at bounding box center [769, 411] width 182 height 33
click at [693, 419] on input "Paper type option 21-up labels 63.5 x 38.1 mm on A4 focused, 1 of 11. 11 result…" at bounding box center [692, 410] width 2 height 17
click at [743, 454] on div "21-up labels 63.5 x 38.1 mm on A4" at bounding box center [784, 451] width 206 height 33
click at [693, 419] on input "Paper type option 21-up labels 63.5 x 38.1 mm on A4 focused, 1 of 11. 11 result…" at bounding box center [692, 410] width 2 height 17
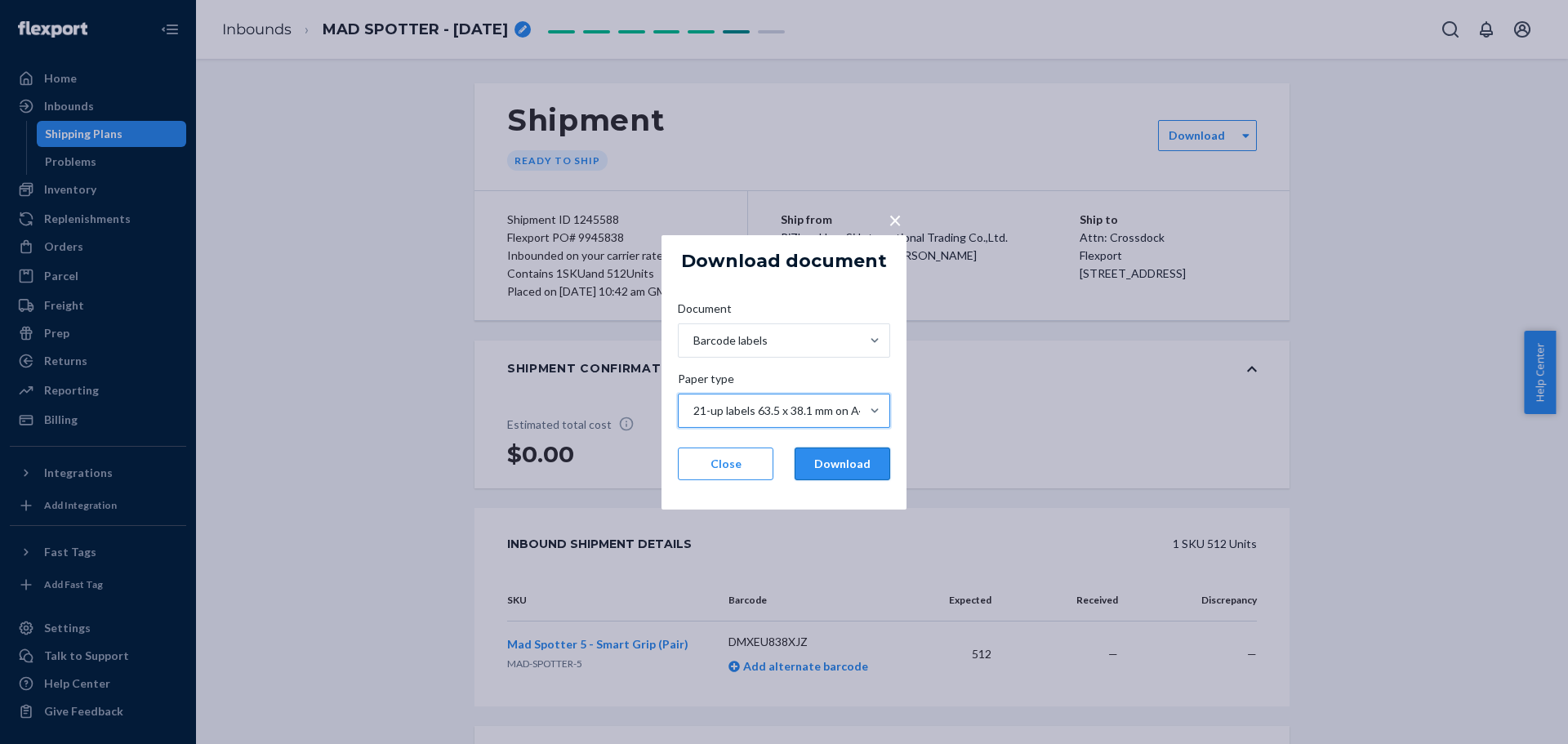
click at [825, 457] on button "Download" at bounding box center [843, 464] width 96 height 33
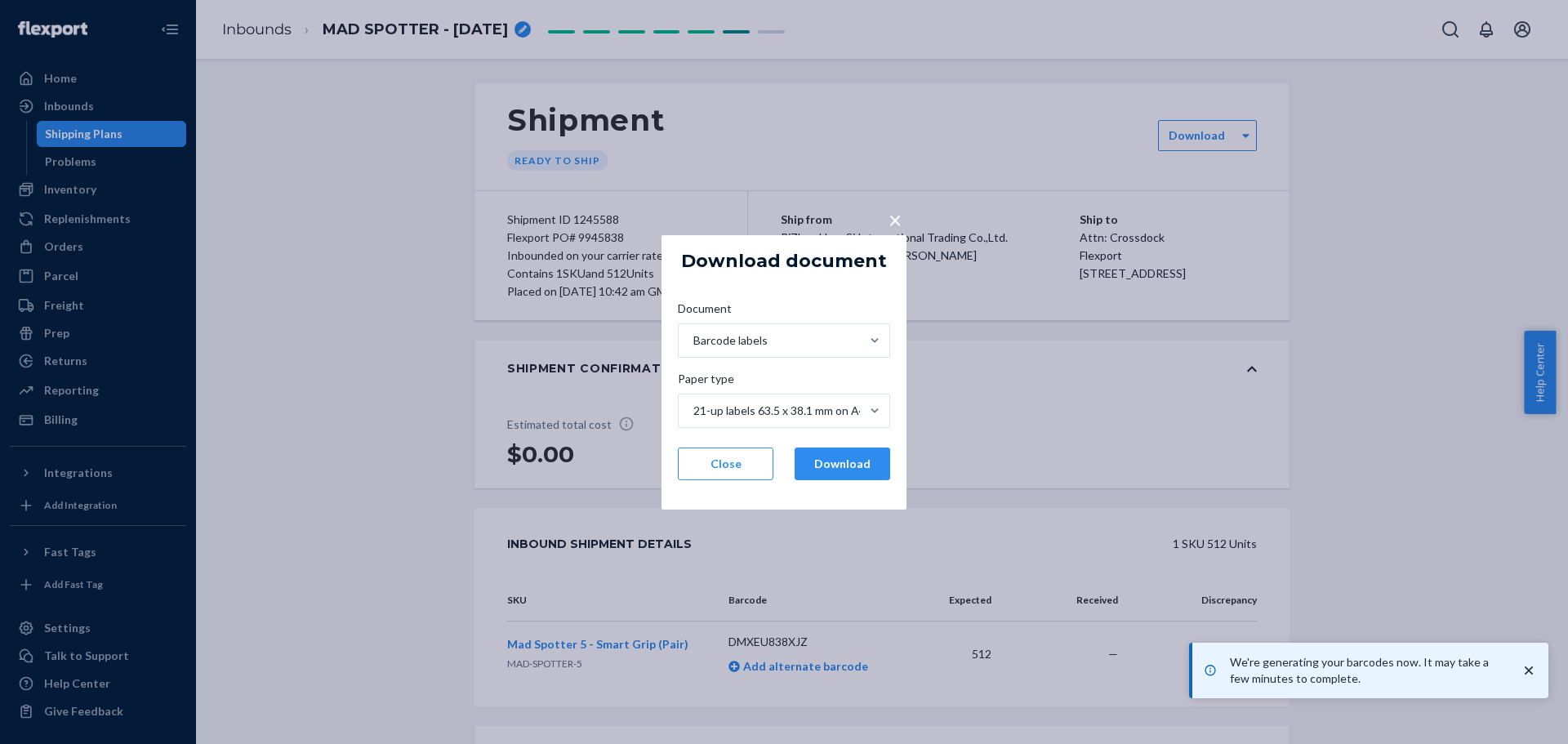
drag, startPoint x: 1298, startPoint y: 147, endPoint x: 1260, endPoint y: 142, distance: 38.3
click at [1298, 148] on div "× Download document Document Barcode labels Paper type 21-up labels 63.5 x 38.1…" at bounding box center [784, 372] width 1568 height 744
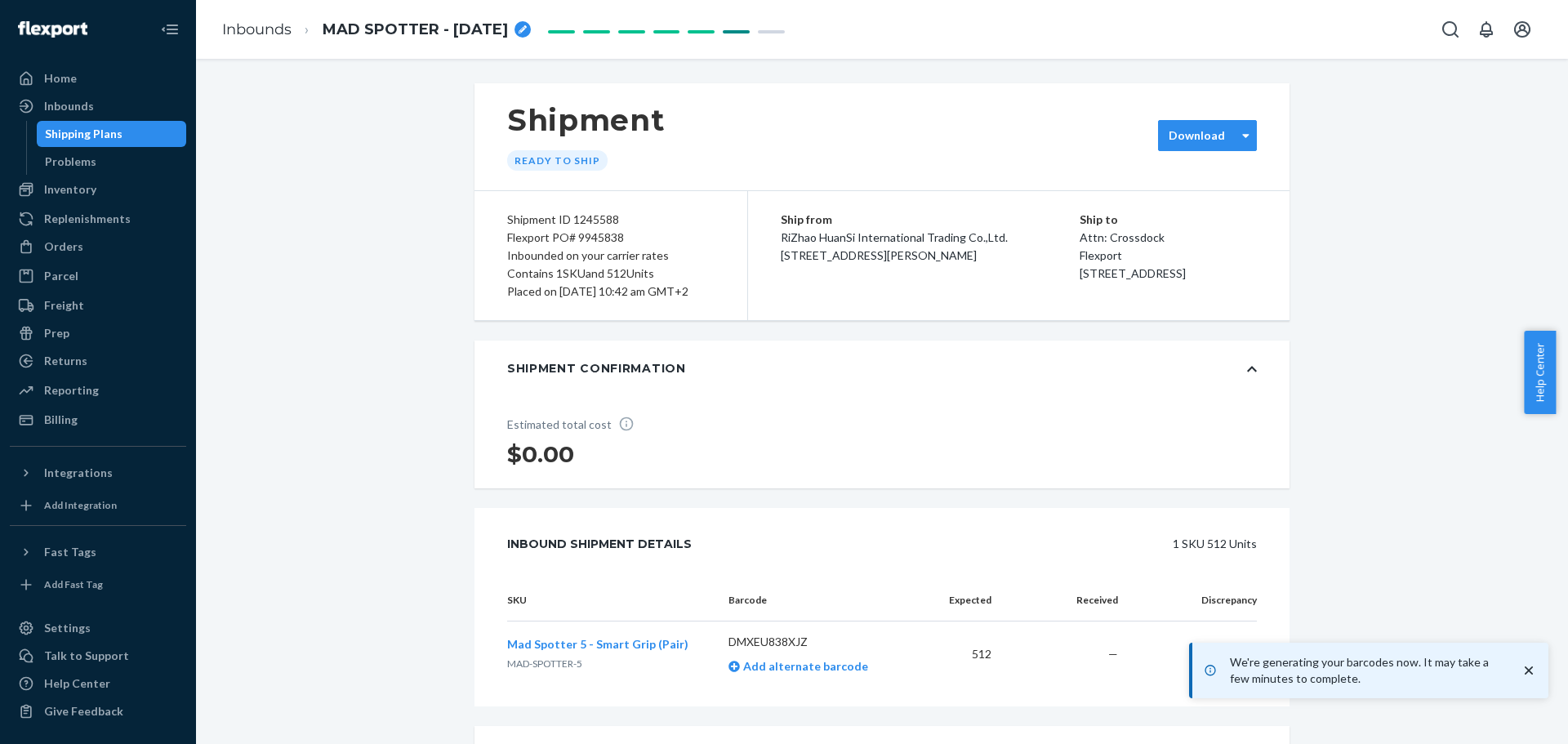
click at [1197, 132] on label "Download" at bounding box center [1196, 136] width 56 height 17
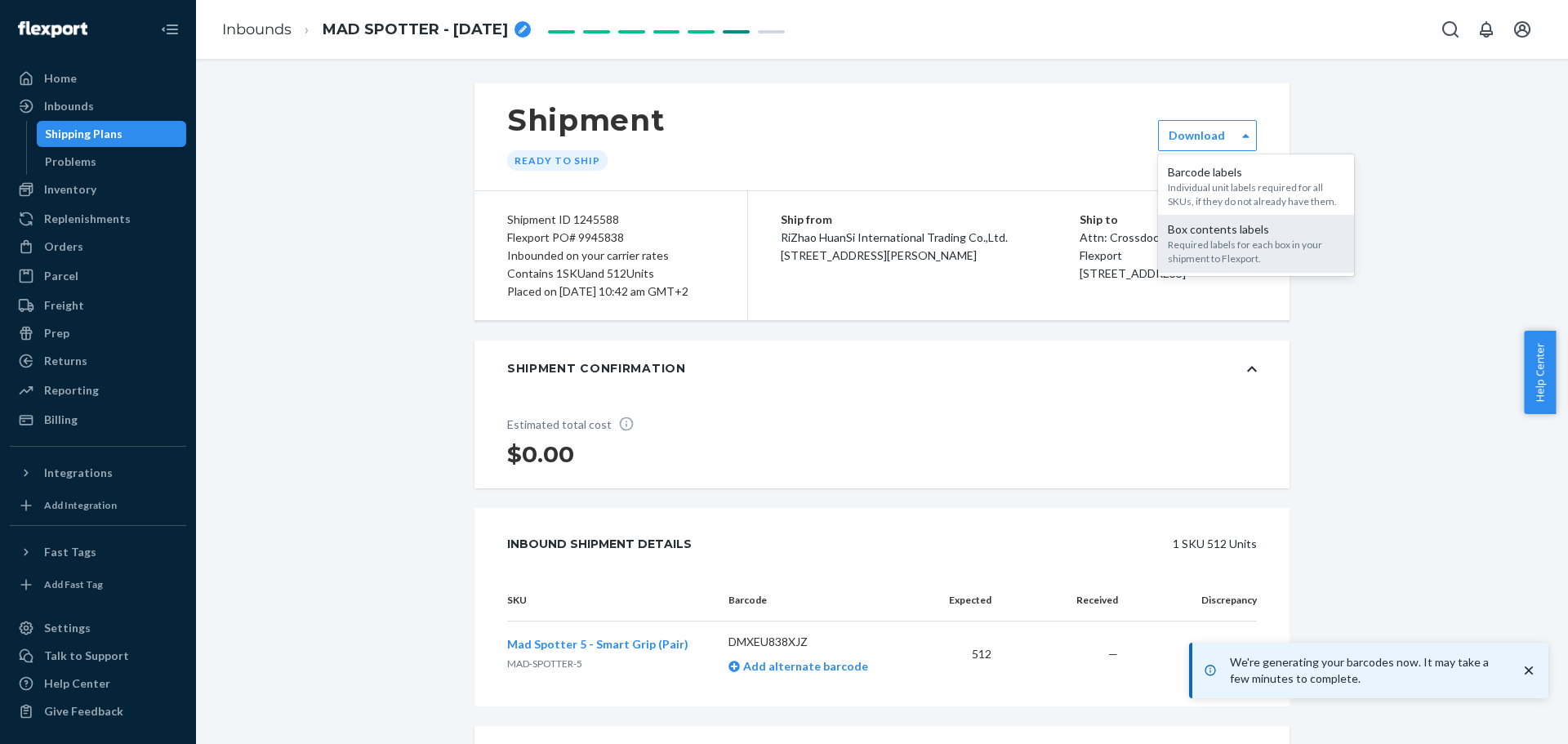
click at [1213, 247] on div "Required labels for each box in your shipment to Flexport." at bounding box center [1255, 252] width 176 height 28
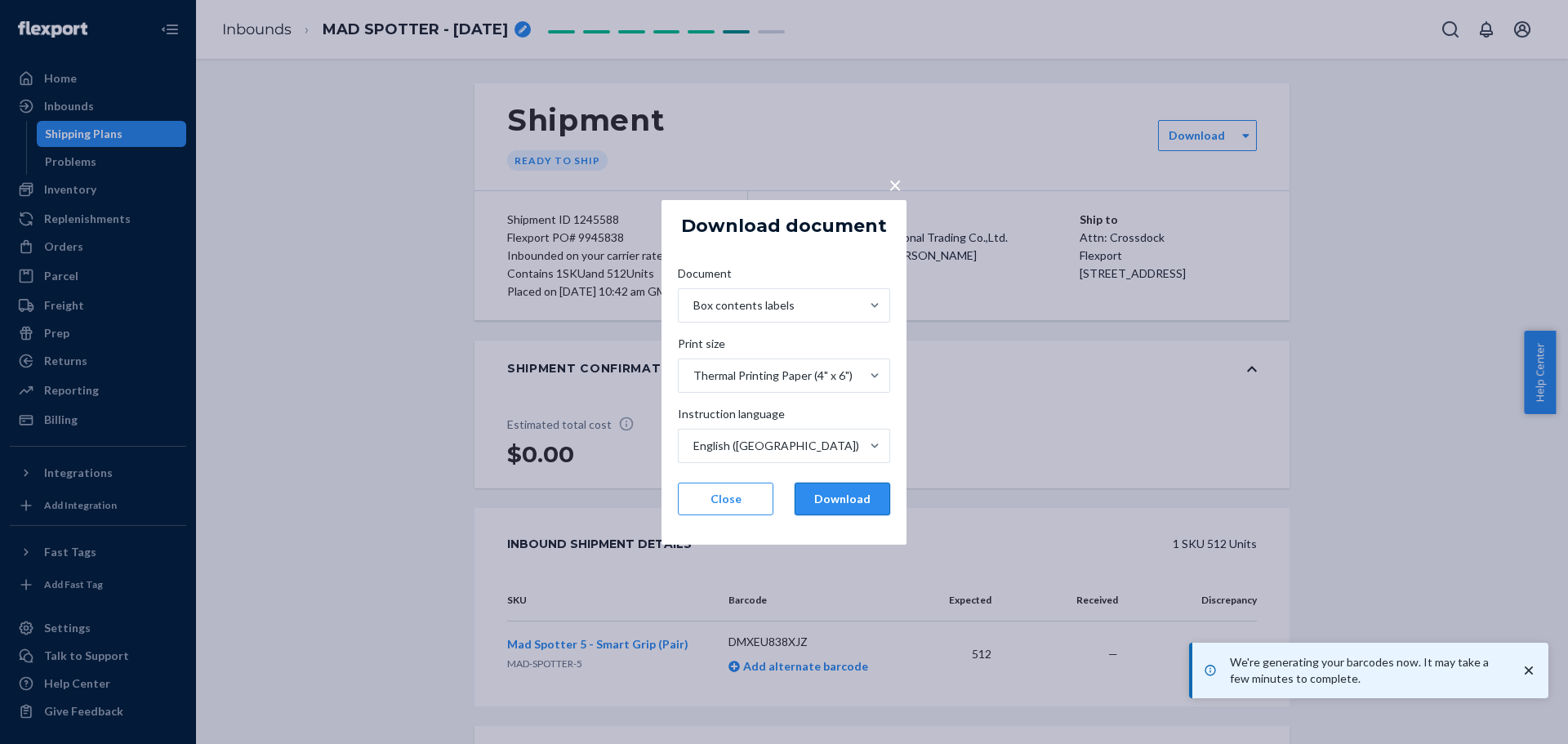
click at [822, 495] on button "Download" at bounding box center [843, 500] width 96 height 33
click at [1369, 347] on div "× Download document Document Box contents labels Print size Thermal Printing Pa…" at bounding box center [784, 372] width 1568 height 744
